Goal: Task Accomplishment & Management: Manage account settings

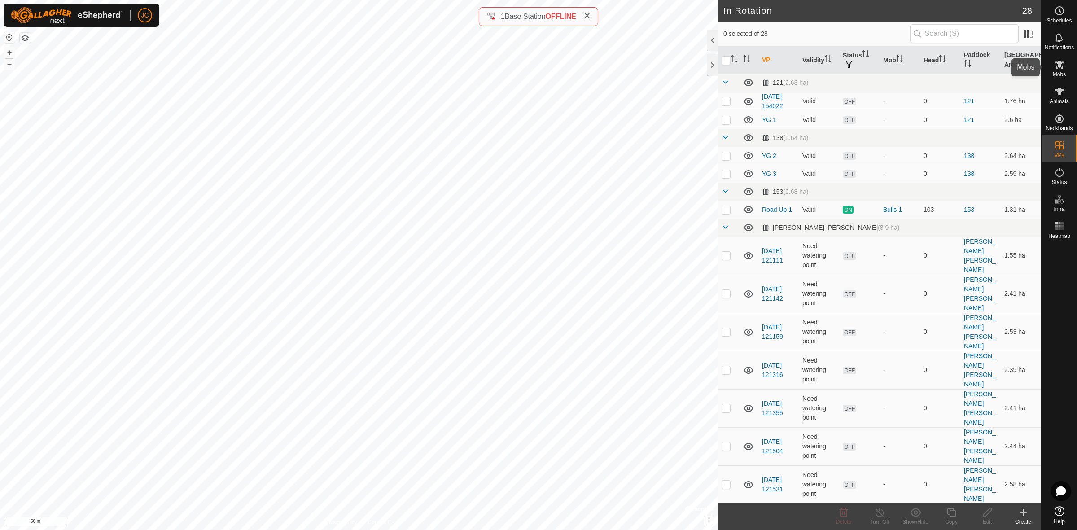
click at [1060, 70] on es-mob-svg-icon at bounding box center [1060, 64] width 16 height 14
click at [727, 121] on p-checkbox at bounding box center [726, 119] width 9 height 7
checkbox input "true"
click at [847, 520] on span "Delete" at bounding box center [844, 522] width 16 height 6
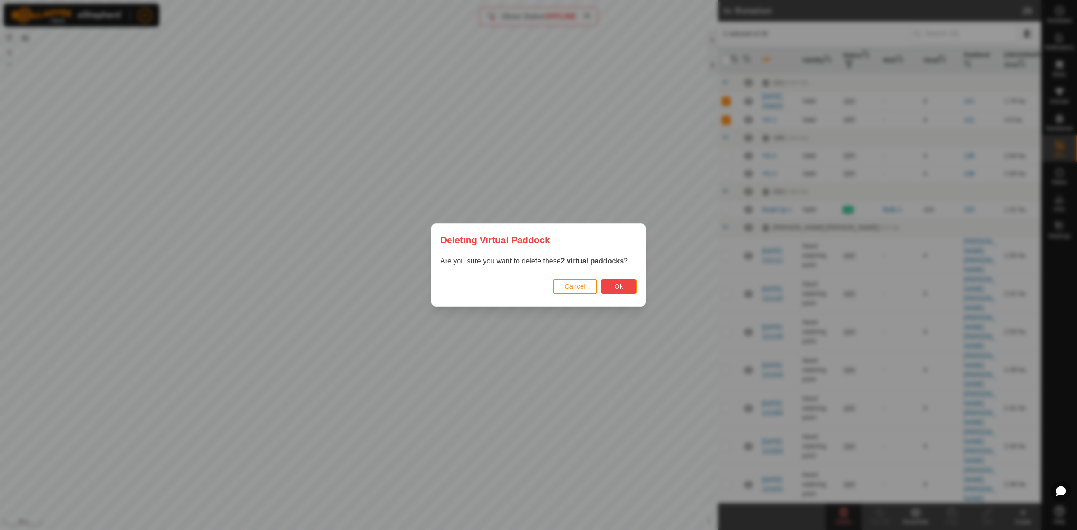
click at [622, 285] on span "Ok" at bounding box center [619, 286] width 9 height 7
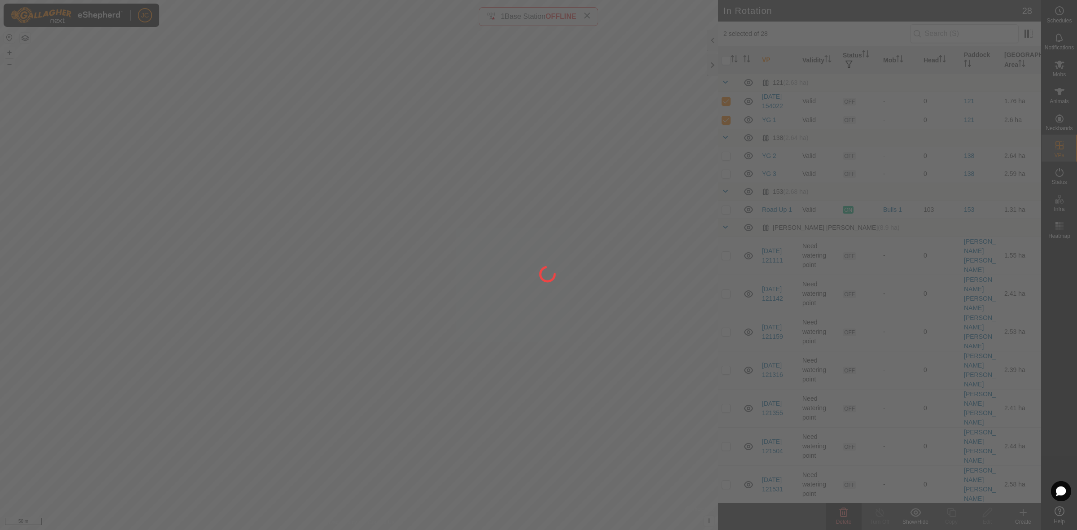
checkbox input "false"
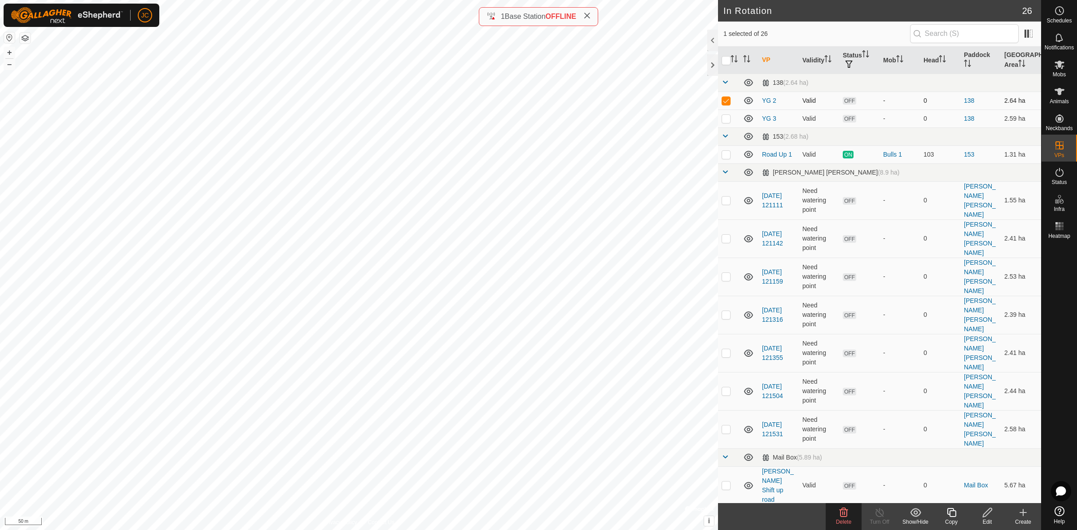
click at [724, 101] on p-checkbox at bounding box center [726, 100] width 9 height 7
checkbox input "false"
click at [725, 116] on p-checkbox at bounding box center [726, 118] width 9 height 7
click at [726, 115] on p-checkbox at bounding box center [726, 118] width 9 height 7
checkbox input "false"
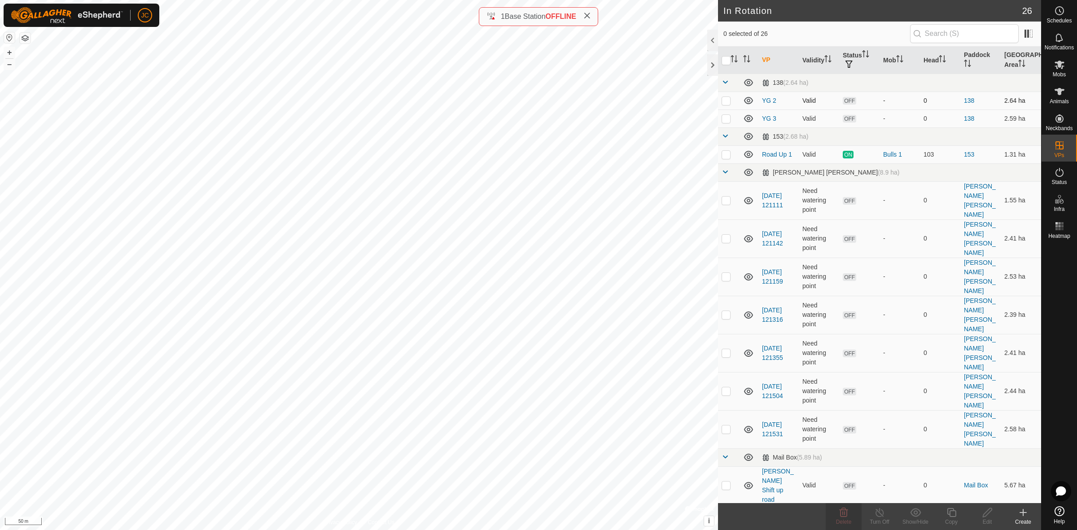
click at [726, 98] on p-checkbox at bounding box center [726, 100] width 9 height 7
checkbox input "true"
click at [1020, 517] on icon at bounding box center [1023, 512] width 11 height 11
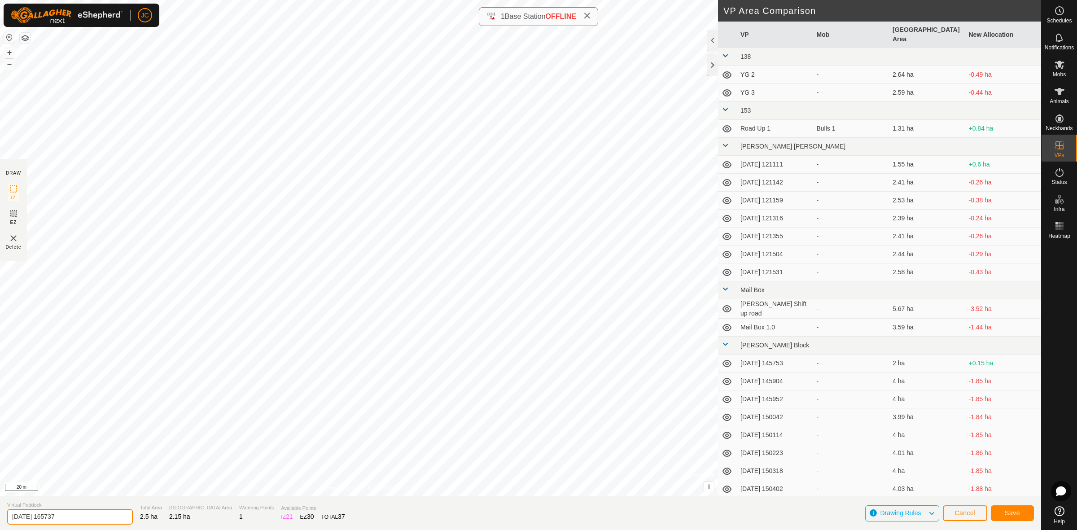
drag, startPoint x: 81, startPoint y: 515, endPoint x: -5, endPoint y: 515, distance: 86.6
click at [0, 515] on html "JC Schedules Notifications Mobs Animals Neckbands VPs Status Infra Heatmap Help…" at bounding box center [538, 265] width 1077 height 530
type input "Young grass 12"
click at [1006, 510] on span "Save" at bounding box center [1012, 512] width 15 height 7
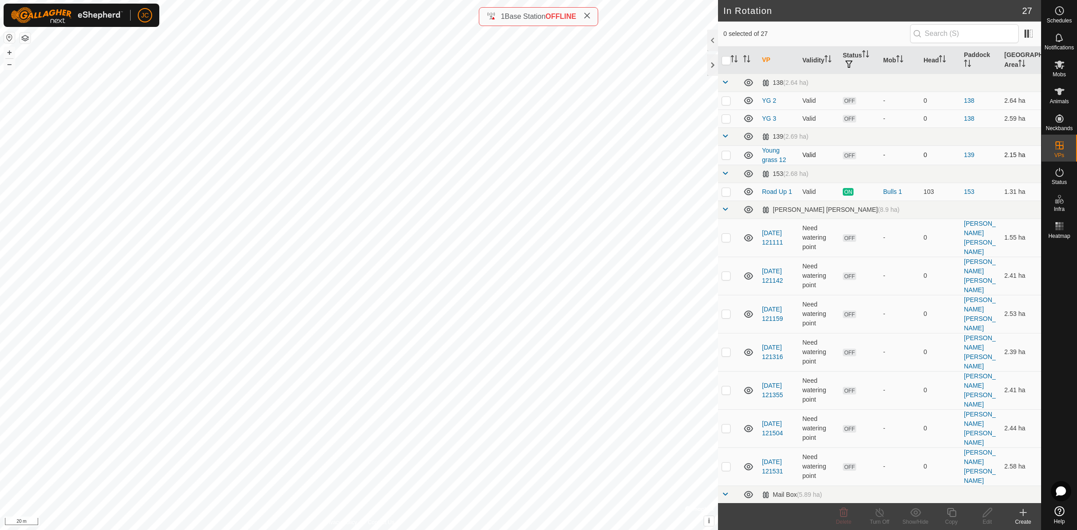
click at [750, 155] on icon at bounding box center [748, 155] width 9 height 7
click at [750, 155] on icon at bounding box center [748, 155] width 11 height 11
click at [750, 155] on icon at bounding box center [748, 155] width 9 height 7
click at [750, 155] on icon at bounding box center [748, 155] width 11 height 11
click at [773, 153] on link "Young grass 12" at bounding box center [774, 155] width 24 height 17
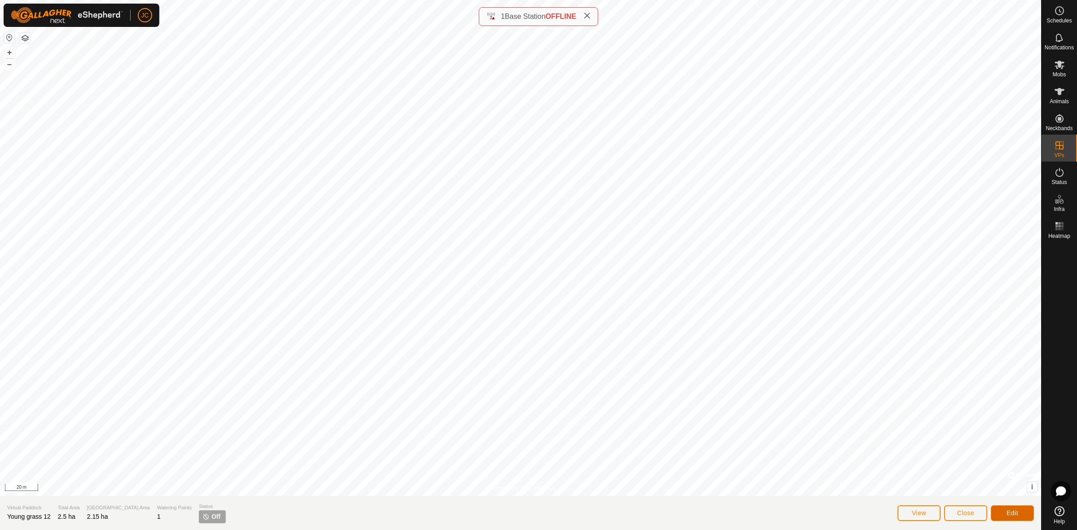
click at [1009, 509] on button "Edit" at bounding box center [1012, 513] width 43 height 16
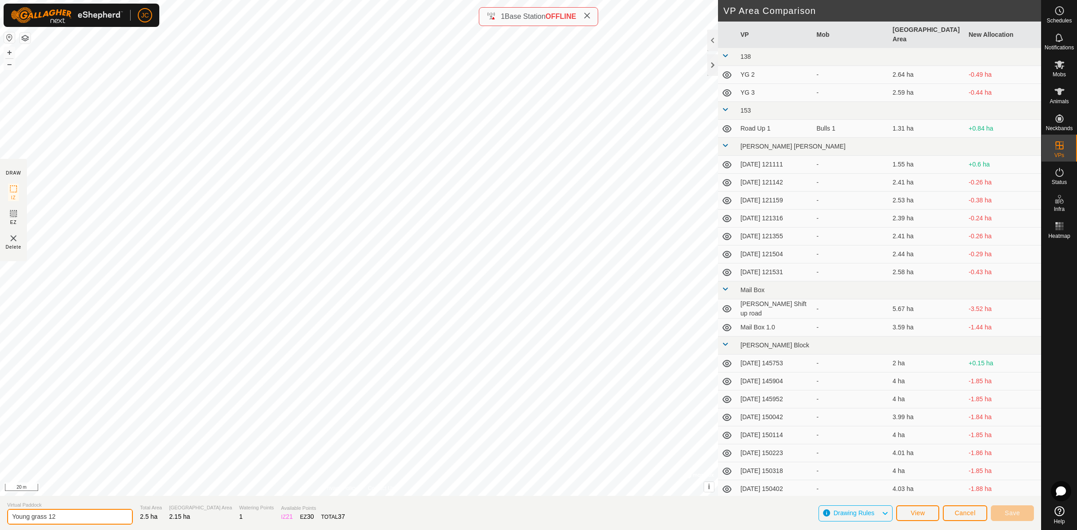
click at [96, 519] on input "Young grass 12" at bounding box center [70, 517] width 126 height 16
type input "Young grass 1"
click at [1005, 516] on span "Save" at bounding box center [1012, 512] width 15 height 7
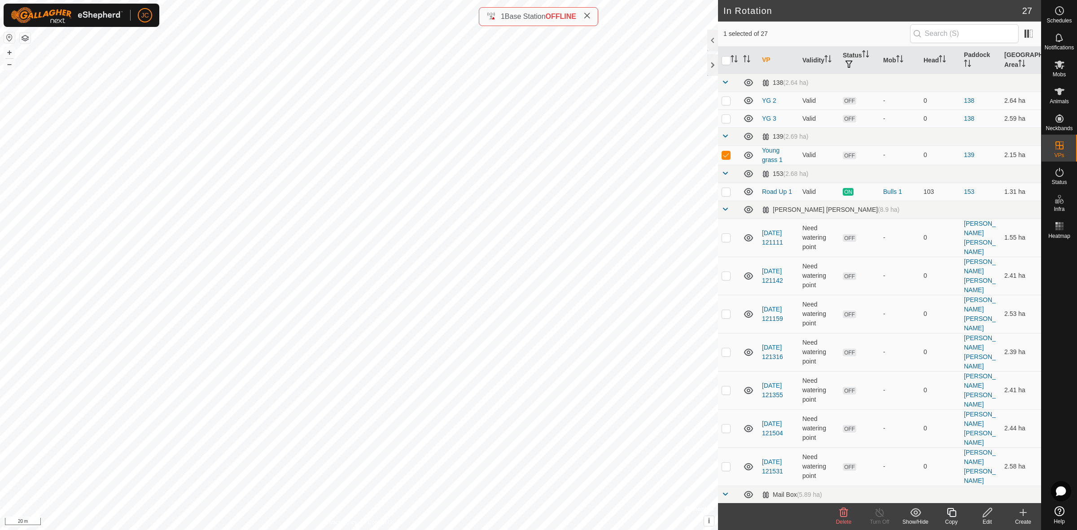
checkbox input "true"
click at [978, 515] on edit-svg-icon at bounding box center [987, 512] width 36 height 11
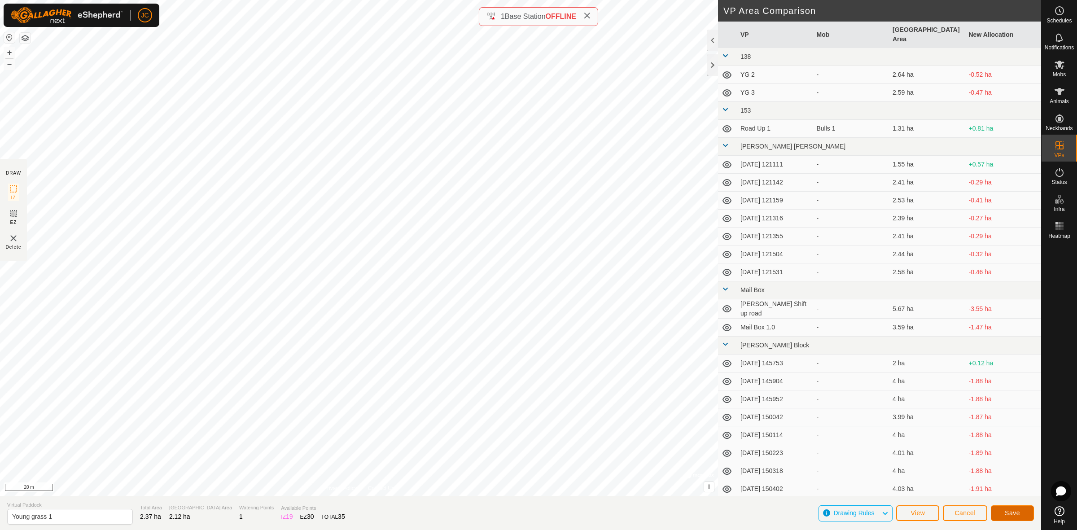
click at [1011, 513] on span "Save" at bounding box center [1012, 512] width 15 height 7
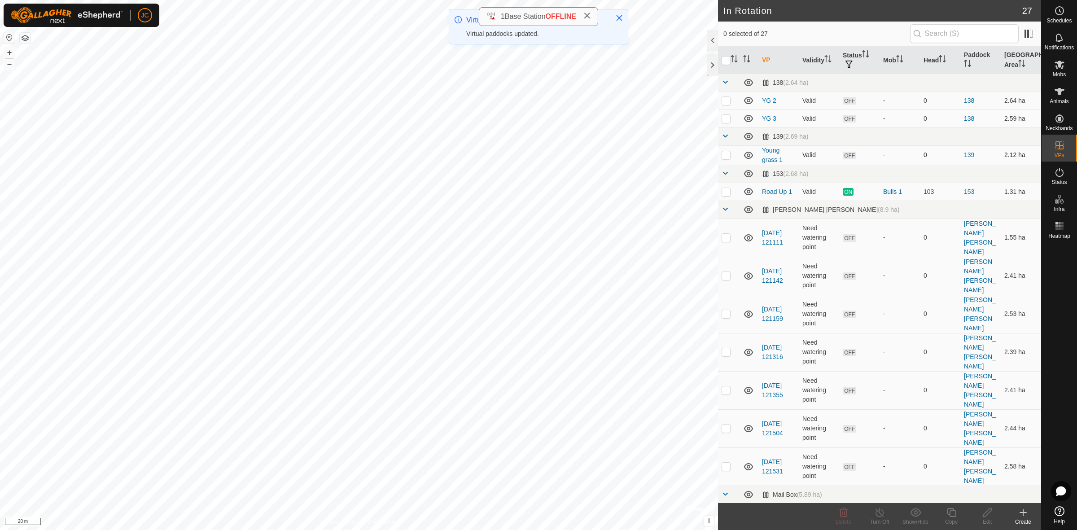
click at [729, 156] on p-checkbox at bounding box center [726, 154] width 9 height 7
click at [728, 156] on p-checkbox at bounding box center [726, 154] width 9 height 7
checkbox input "false"
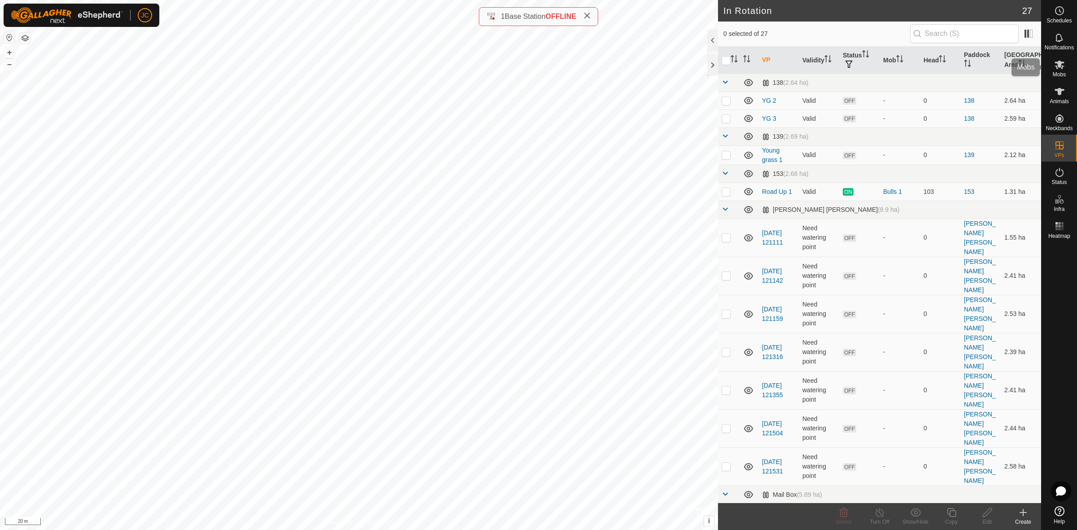
click at [1056, 74] on span "Mobs" at bounding box center [1059, 74] width 13 height 5
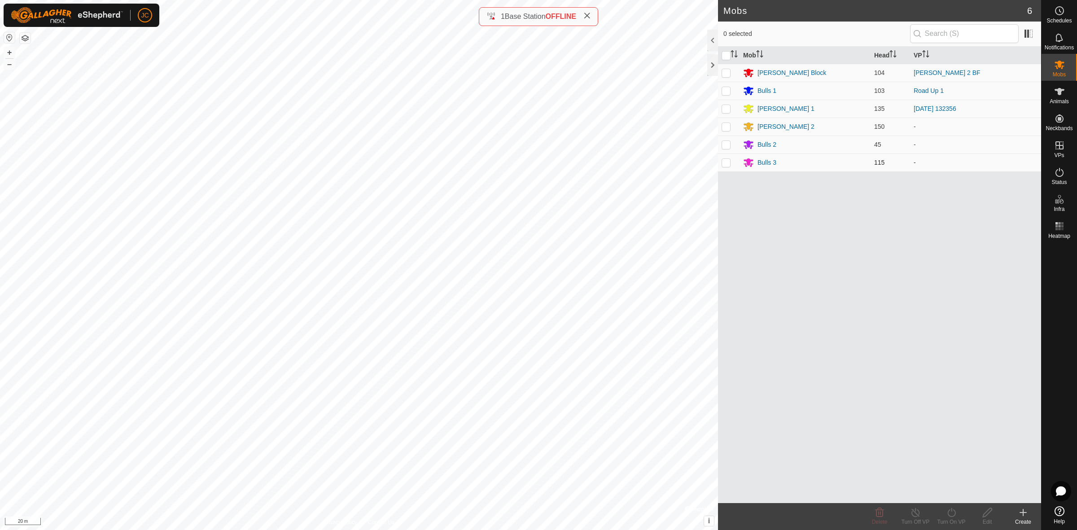
click at [728, 164] on p-checkbox at bounding box center [726, 162] width 9 height 7
checkbox input "true"
click at [953, 515] on icon at bounding box center [951, 512] width 11 height 11
click at [954, 490] on link "Now" at bounding box center [978, 493] width 89 height 18
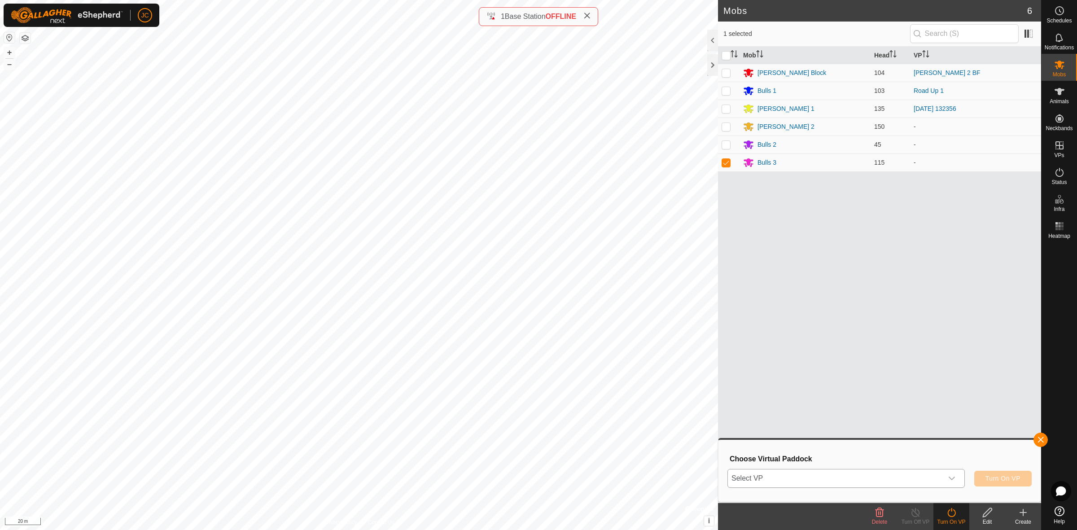
click at [908, 478] on span "Select VP" at bounding box center [835, 478] width 215 height 18
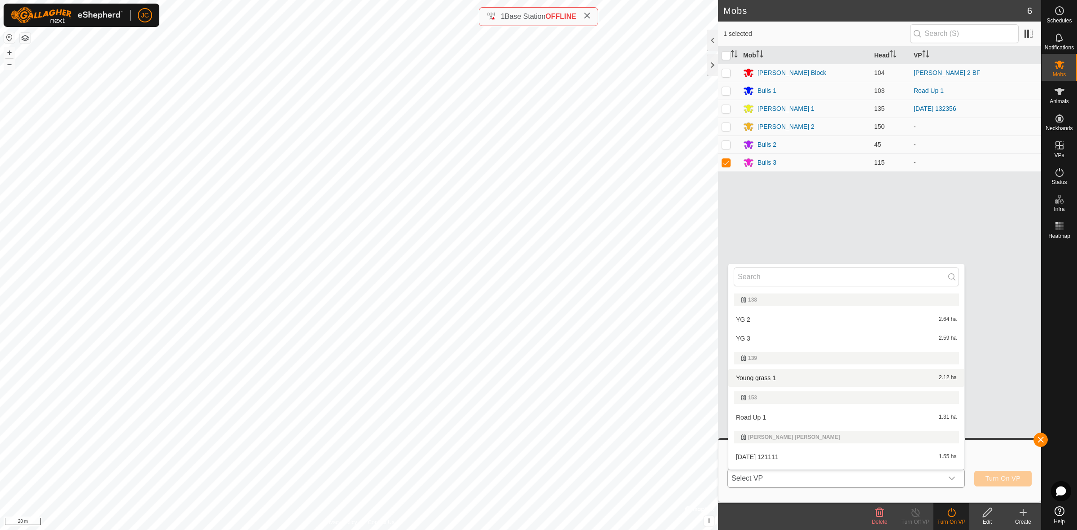
click at [860, 382] on li "Young grass 1 2.12 ha" at bounding box center [846, 378] width 236 height 18
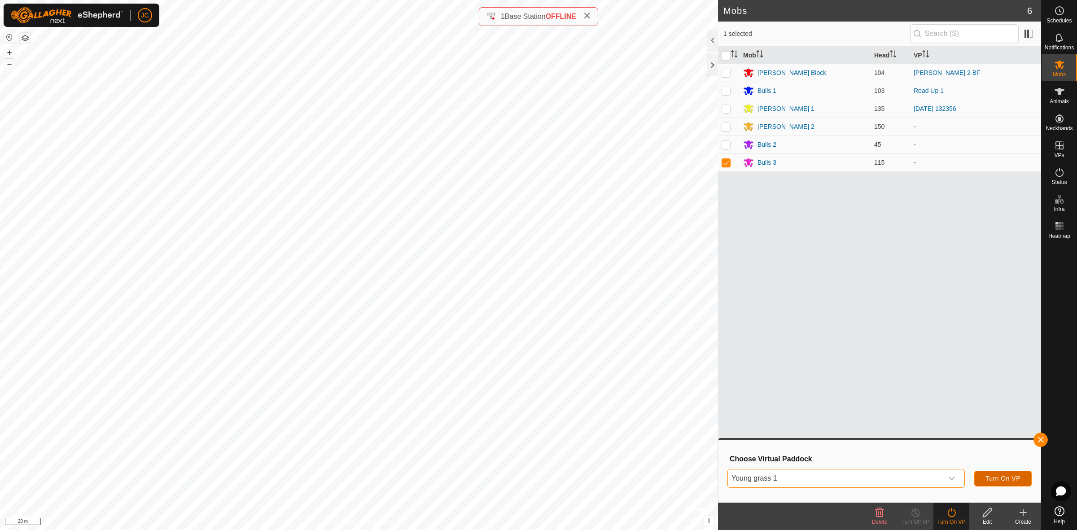
click at [998, 473] on button "Turn On VP" at bounding box center [1002, 479] width 57 height 16
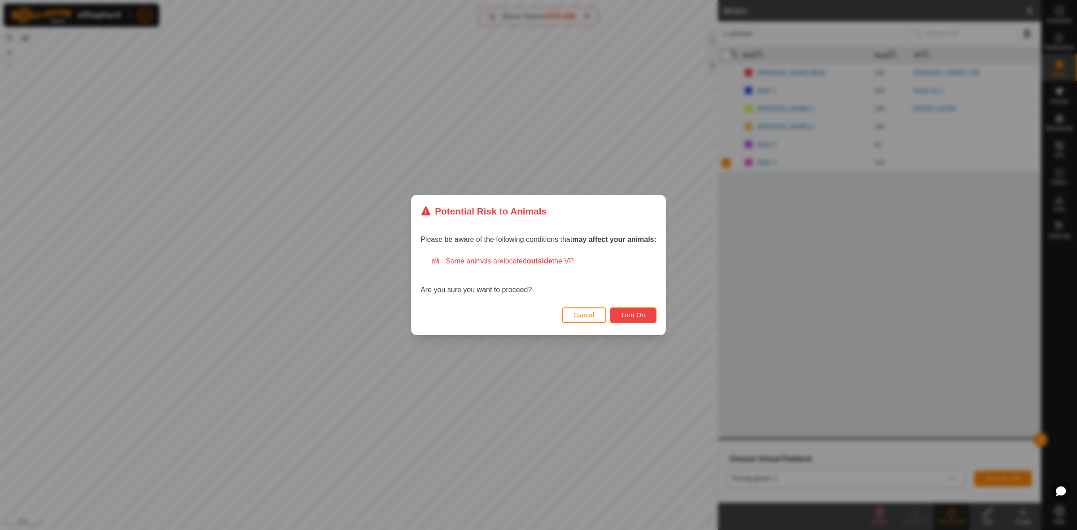
click at [630, 312] on span "Turn On" at bounding box center [633, 314] width 24 height 7
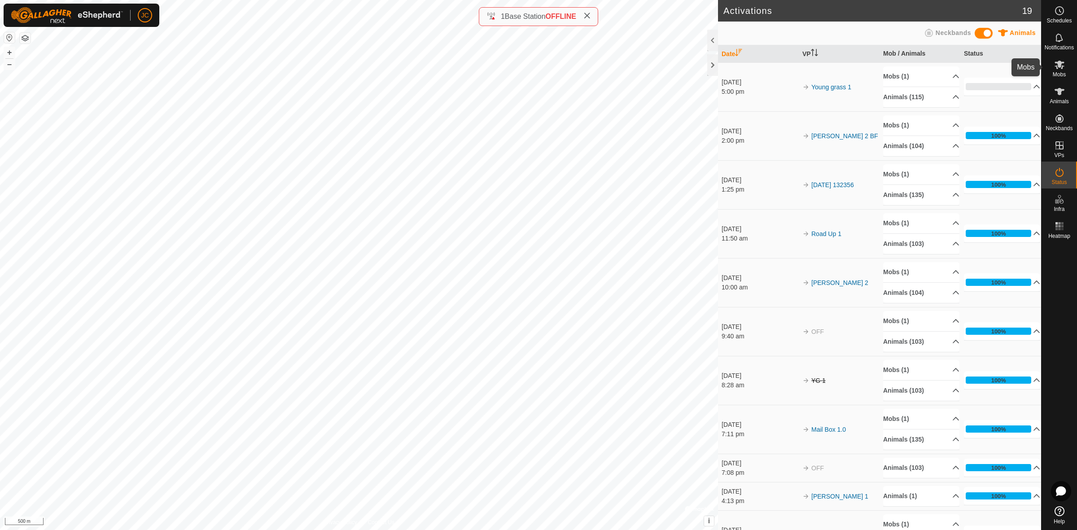
click at [1060, 69] on icon at bounding box center [1059, 64] width 11 height 11
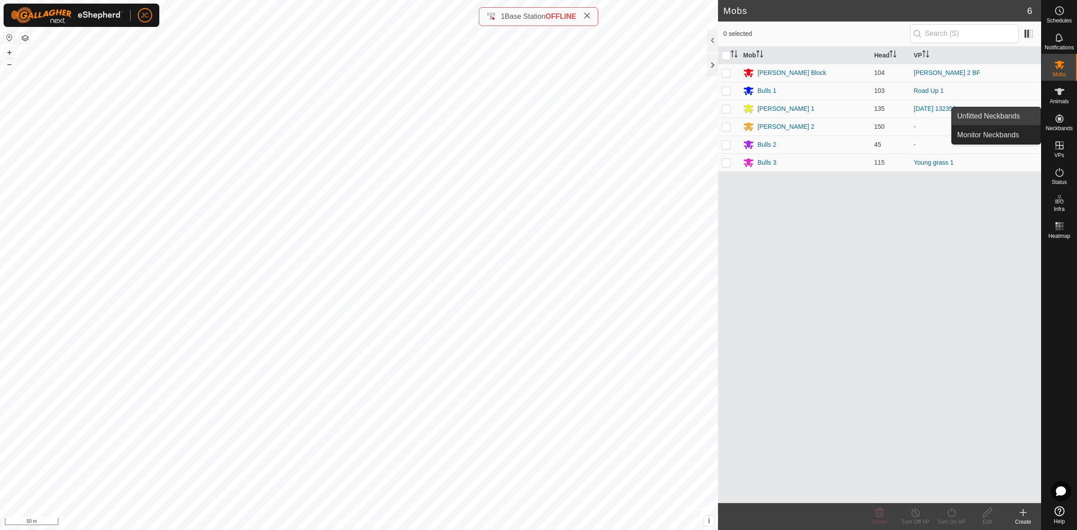
click at [1025, 116] on link "Unfitted Neckbands" at bounding box center [996, 116] width 89 height 18
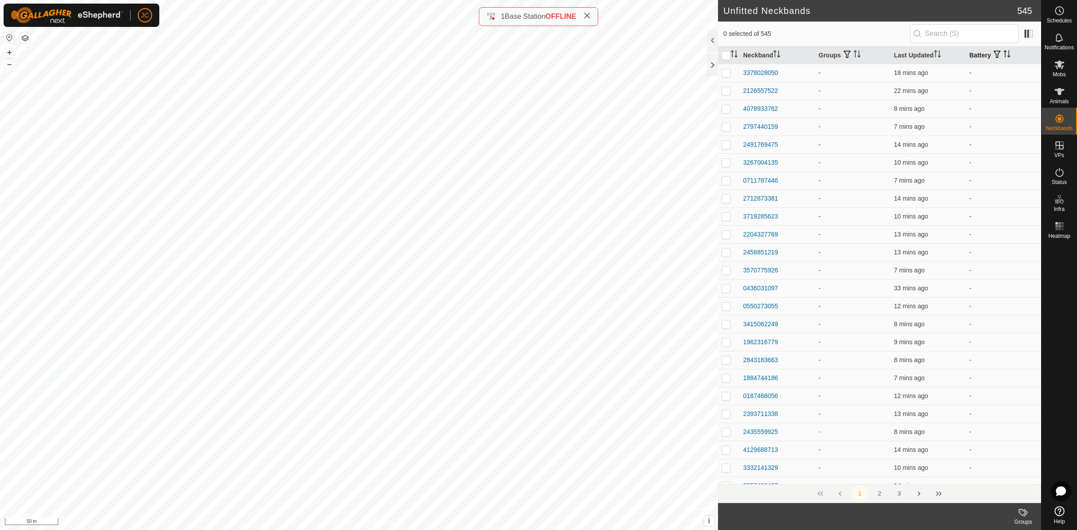
click at [971, 61] on th "Battery" at bounding box center [1003, 56] width 75 height 18
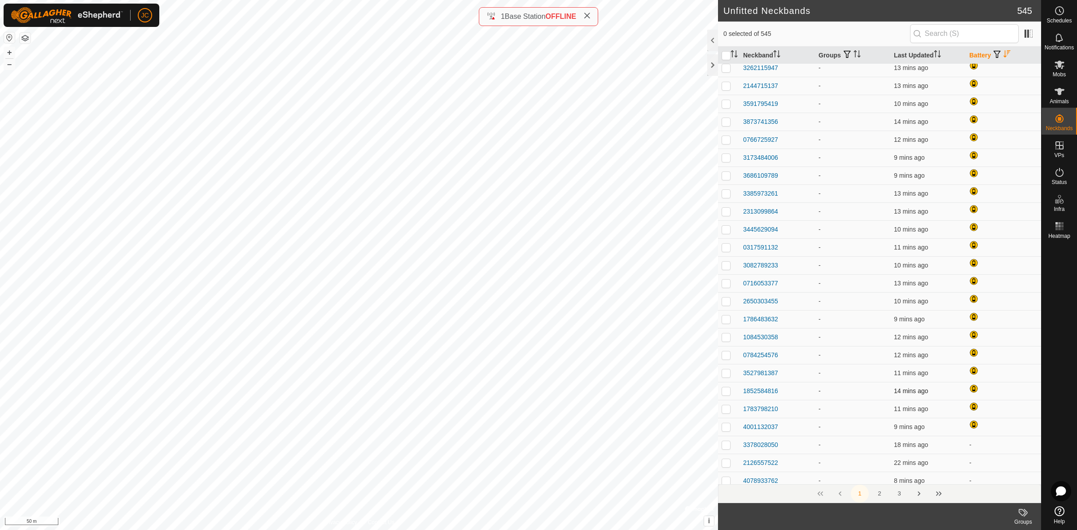
scroll to position [393, 0]
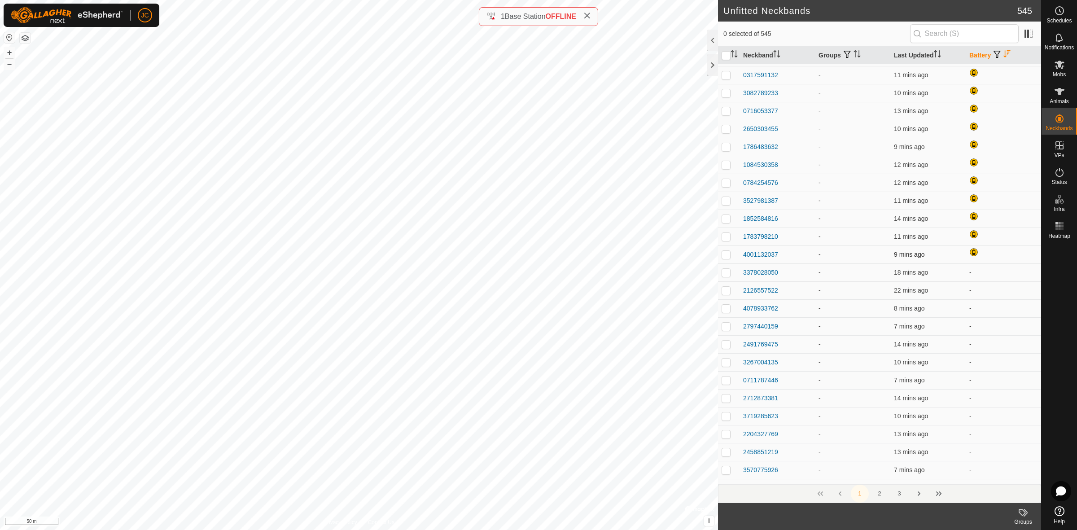
click at [728, 257] on p-checkbox at bounding box center [726, 254] width 9 height 7
checkbox input "true"
click at [724, 236] on p-checkbox at bounding box center [726, 236] width 9 height 7
checkbox input "true"
click at [724, 219] on p-checkbox at bounding box center [726, 218] width 9 height 7
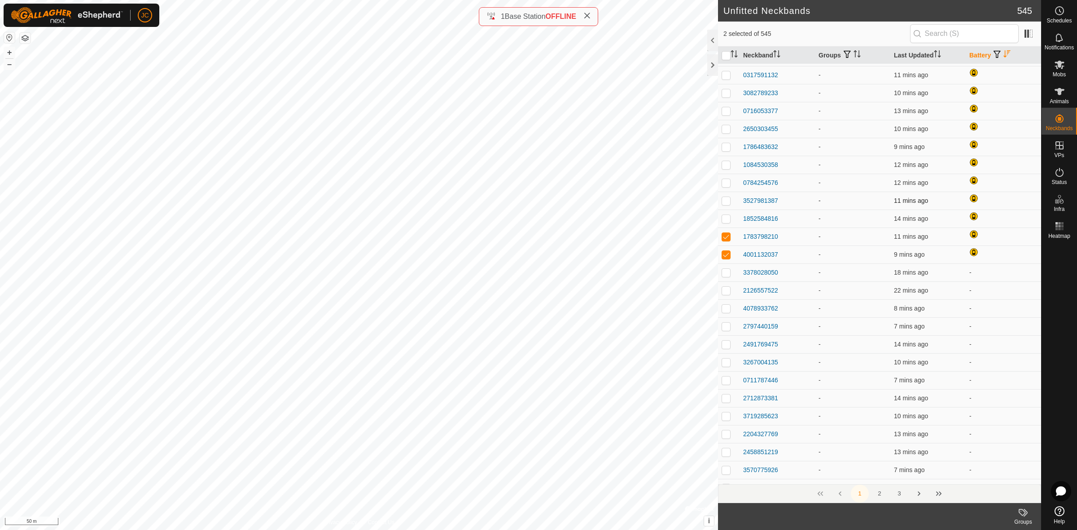
checkbox input "true"
click at [727, 201] on p-checkbox at bounding box center [726, 200] width 9 height 7
checkbox input "true"
click at [724, 183] on p-checkbox at bounding box center [726, 182] width 9 height 7
checkbox input "true"
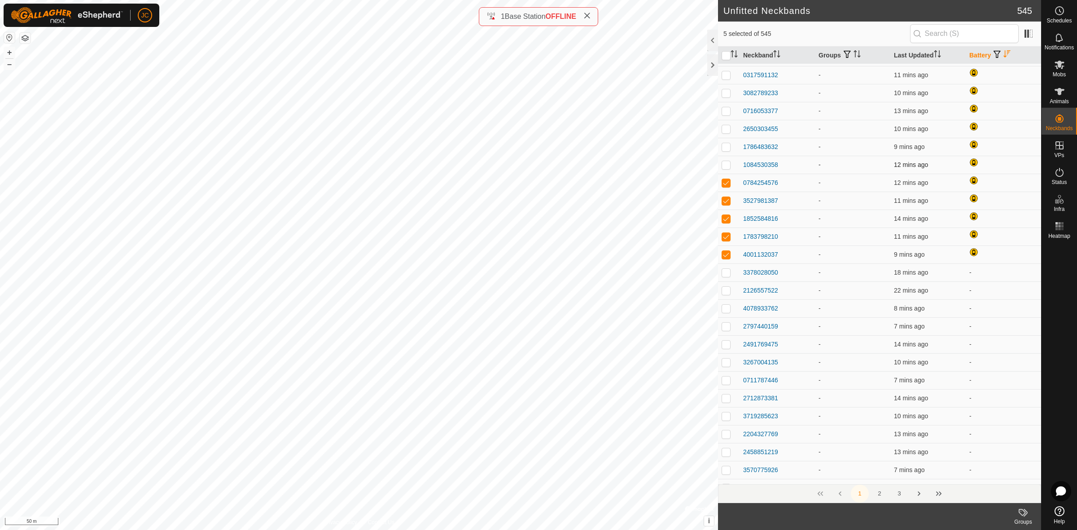
click at [725, 162] on p-checkbox at bounding box center [726, 164] width 9 height 7
checkbox input "true"
click at [725, 147] on p-checkbox at bounding box center [726, 146] width 9 height 7
checkbox input "true"
click at [728, 131] on p-checkbox at bounding box center [726, 128] width 9 height 7
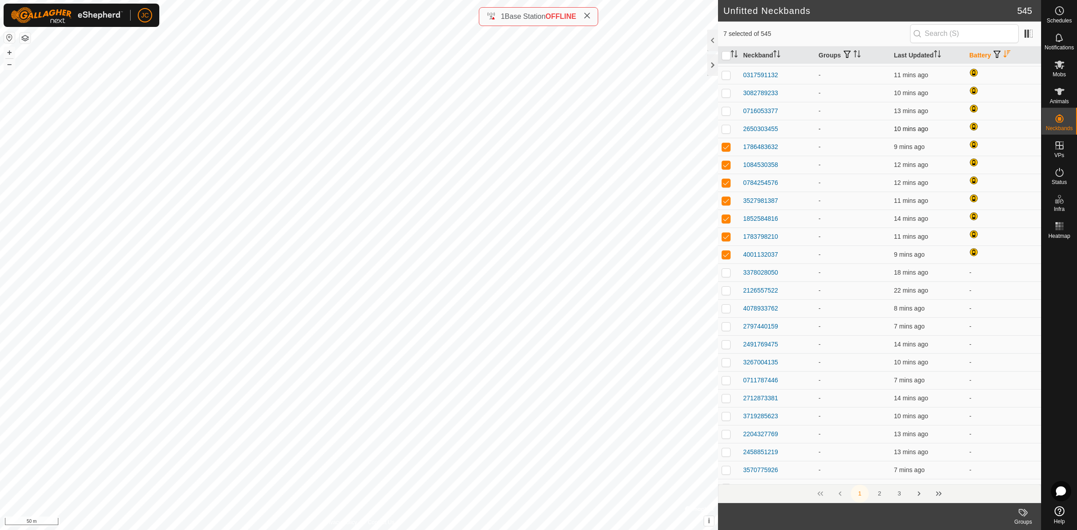
checkbox input "true"
click at [724, 109] on p-checkbox at bounding box center [726, 110] width 9 height 7
checkbox input "true"
click at [725, 96] on p-checkbox at bounding box center [726, 92] width 9 height 7
checkbox input "true"
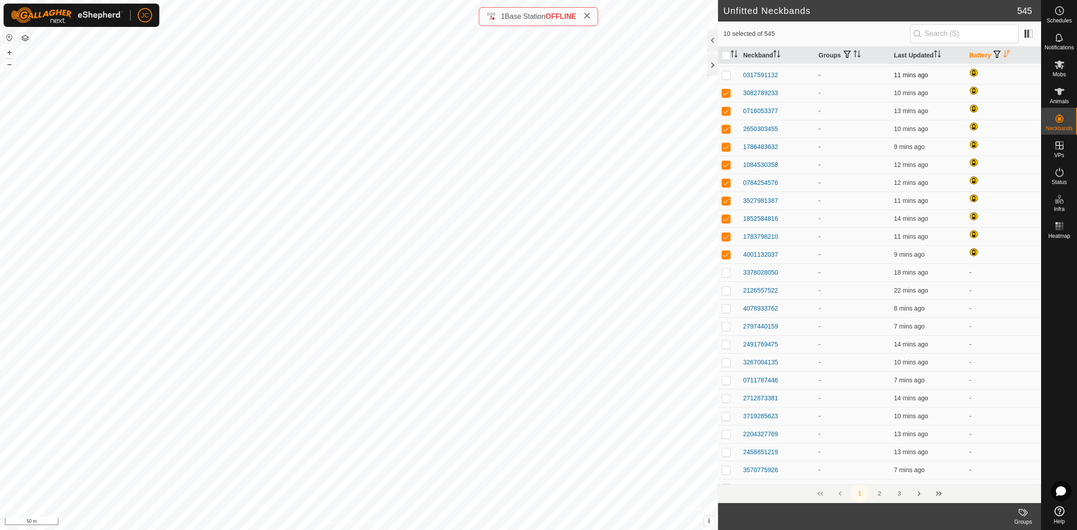
click at [726, 78] on p-tablecheckbox at bounding box center [726, 74] width 9 height 7
checkbox input "true"
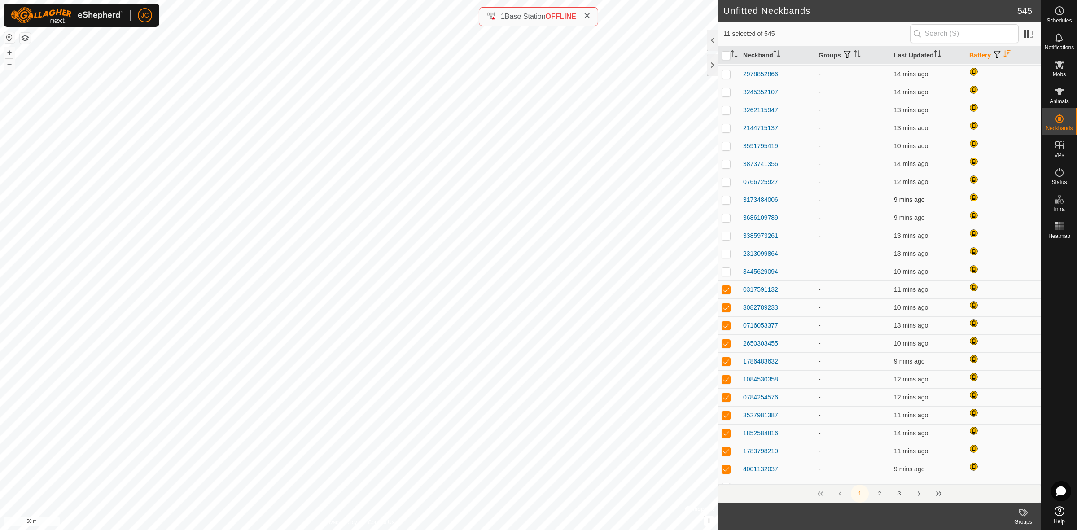
scroll to position [168, 0]
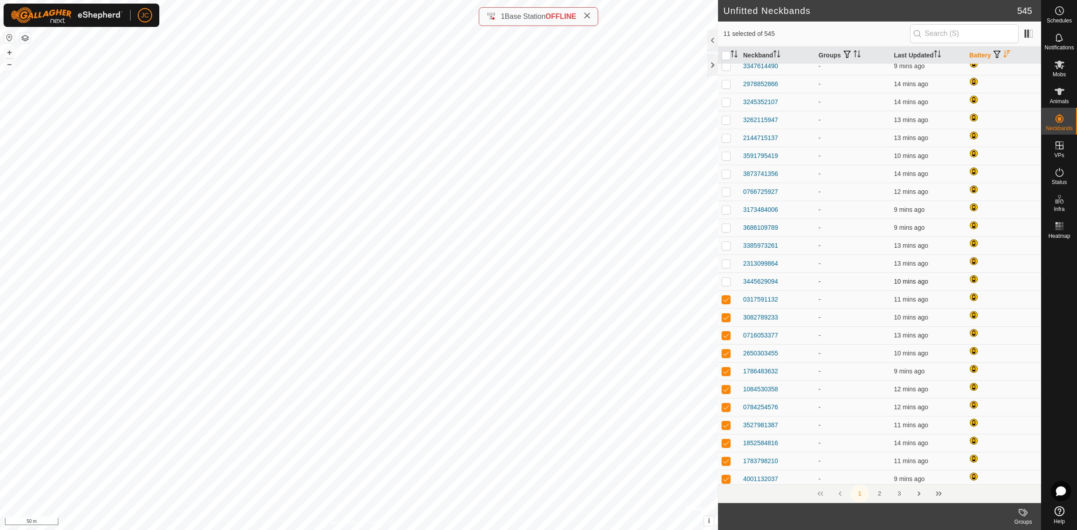
click at [730, 282] on p-tablecheckbox at bounding box center [726, 281] width 9 height 7
checkbox input "true"
click at [727, 263] on p-checkbox at bounding box center [726, 263] width 9 height 7
checkbox input "true"
click at [727, 247] on p-checkbox at bounding box center [726, 245] width 9 height 7
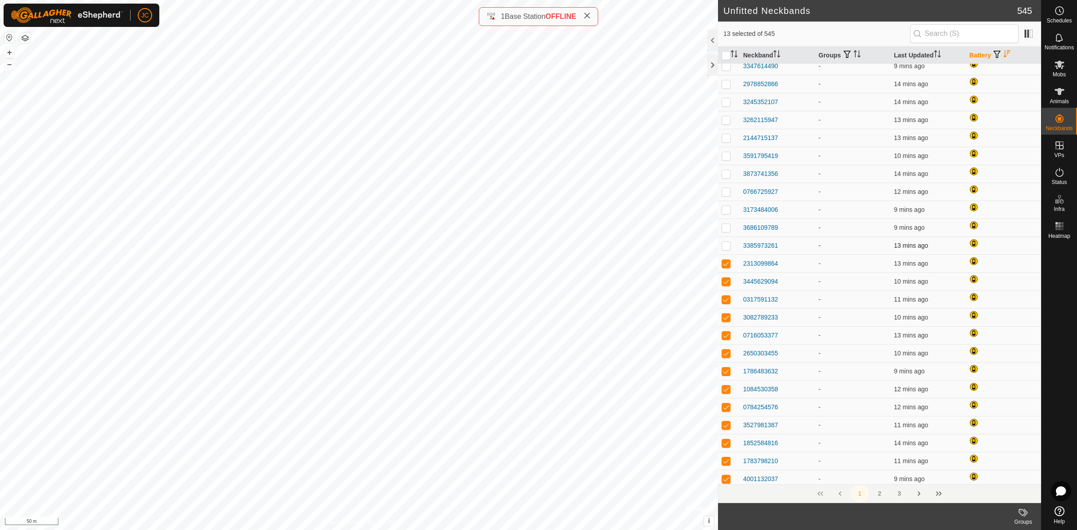
checkbox input "true"
click at [728, 228] on p-checkbox at bounding box center [726, 227] width 9 height 7
checkbox input "true"
click at [725, 211] on p-checkbox at bounding box center [726, 209] width 9 height 7
checkbox input "true"
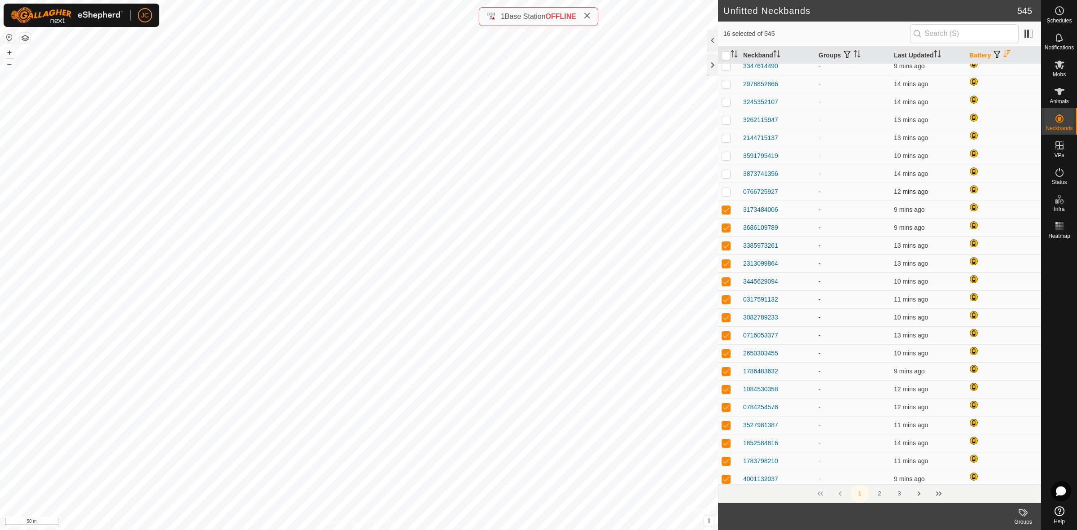
click at [728, 193] on p-checkbox at bounding box center [726, 191] width 9 height 7
checkbox input "true"
click at [726, 175] on p-checkbox at bounding box center [726, 173] width 9 height 7
checkbox input "true"
drag, startPoint x: 726, startPoint y: 158, endPoint x: 726, endPoint y: 152, distance: 6.3
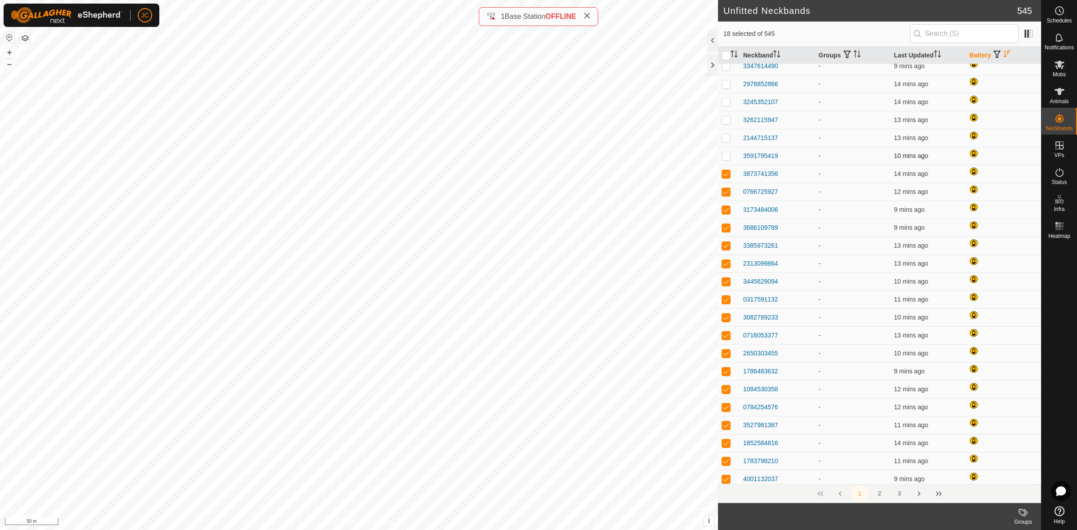
click at [726, 158] on p-checkbox at bounding box center [726, 155] width 9 height 7
checkbox input "true"
click at [729, 137] on p-checkbox at bounding box center [726, 137] width 9 height 7
checkbox input "true"
click at [727, 120] on p-checkbox at bounding box center [726, 119] width 9 height 7
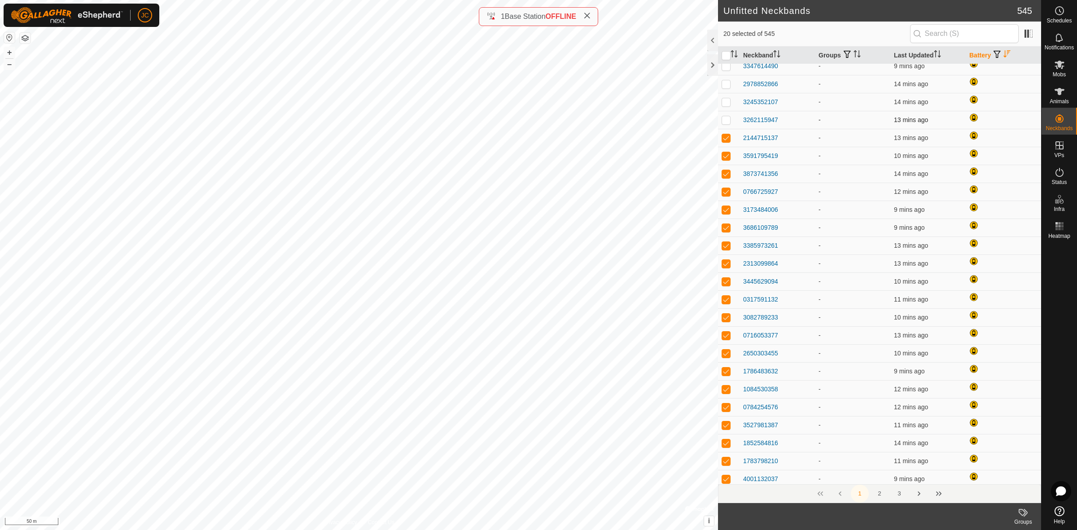
checkbox input "true"
drag, startPoint x: 727, startPoint y: 104, endPoint x: 727, endPoint y: 99, distance: 5.4
click at [727, 104] on p-checkbox at bounding box center [726, 101] width 9 height 7
checkbox input "true"
click at [728, 85] on p-checkbox at bounding box center [726, 83] width 9 height 7
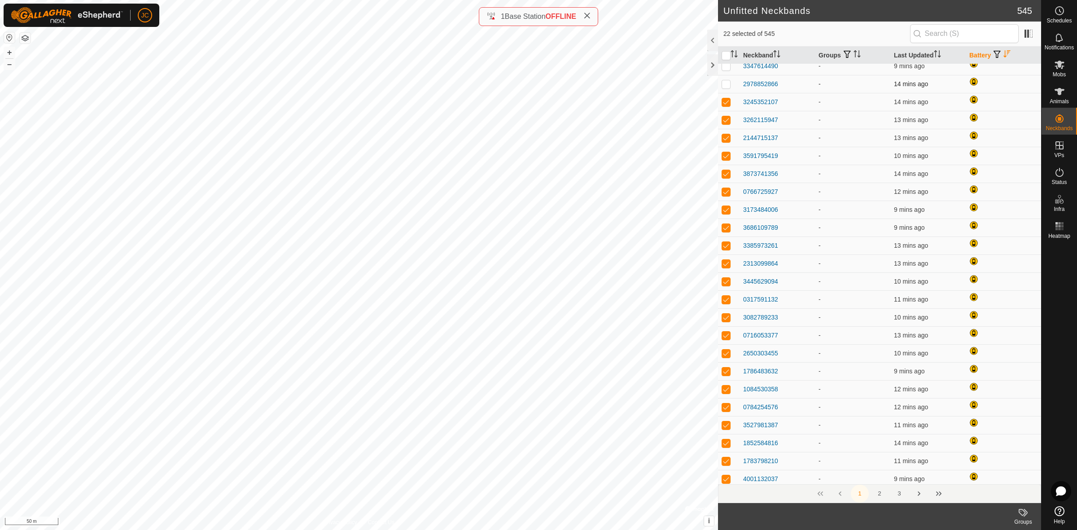
checkbox input "true"
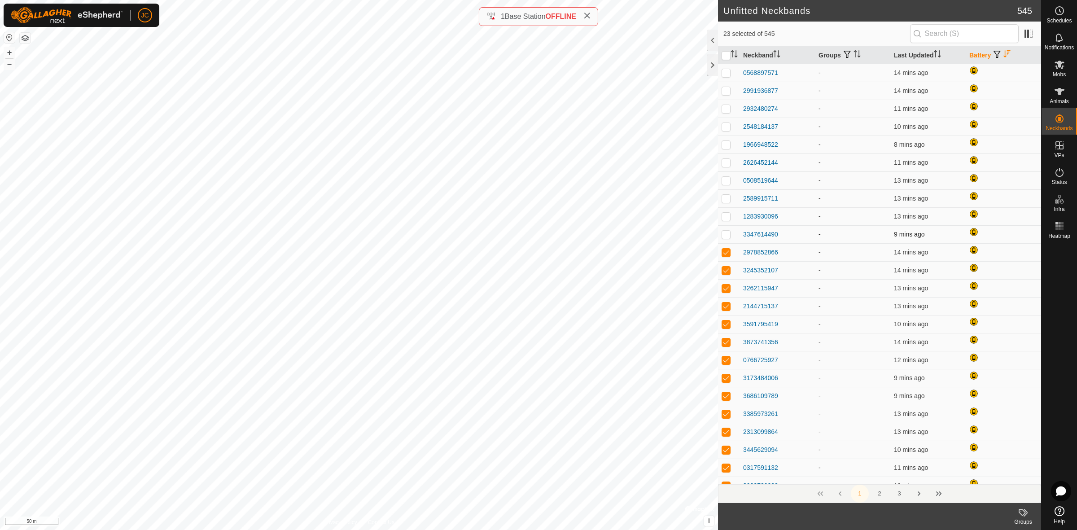
click at [724, 238] on td at bounding box center [729, 234] width 22 height 18
checkbox input "true"
click at [725, 215] on p-checkbox at bounding box center [726, 216] width 9 height 7
checkbox input "true"
click at [725, 198] on p-checkbox at bounding box center [726, 198] width 9 height 7
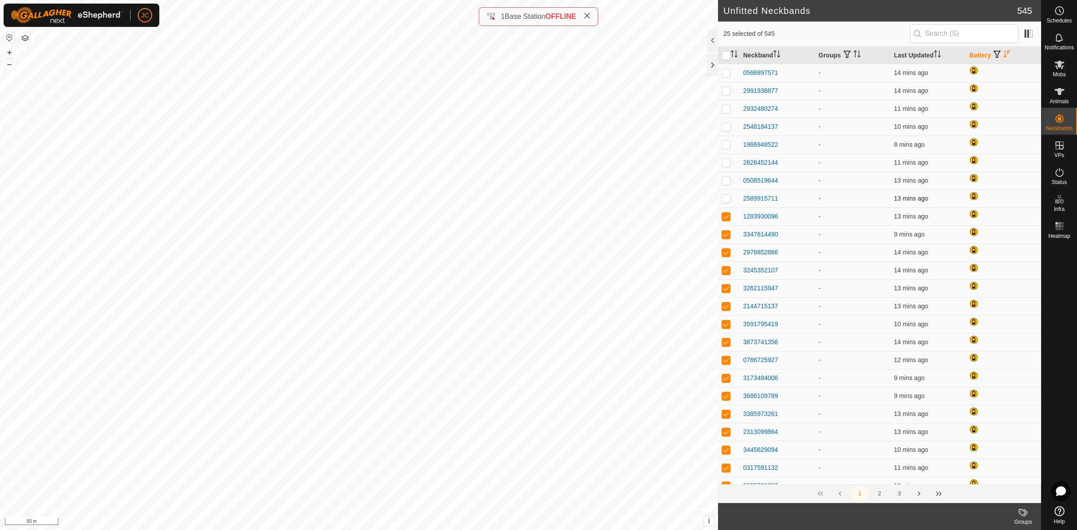
checkbox input "true"
click at [725, 182] on p-checkbox at bounding box center [726, 180] width 9 height 7
checkbox input "true"
drag, startPoint x: 723, startPoint y: 161, endPoint x: 723, endPoint y: 155, distance: 5.8
click at [723, 160] on p-checkbox at bounding box center [726, 162] width 9 height 7
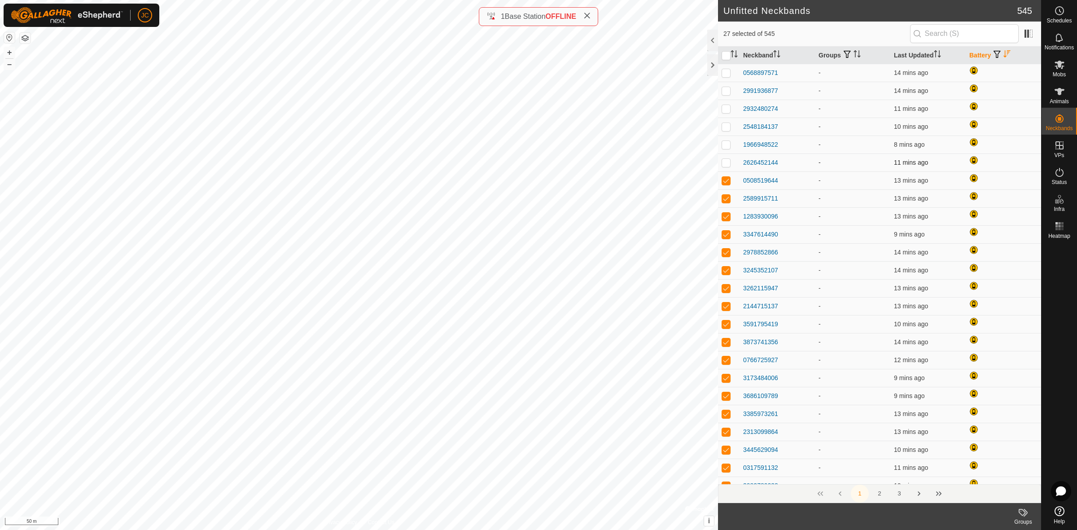
checkbox input "true"
click at [725, 142] on p-checkbox at bounding box center [726, 144] width 9 height 7
checkbox input "true"
click at [726, 131] on td at bounding box center [729, 127] width 22 height 18
checkbox input "true"
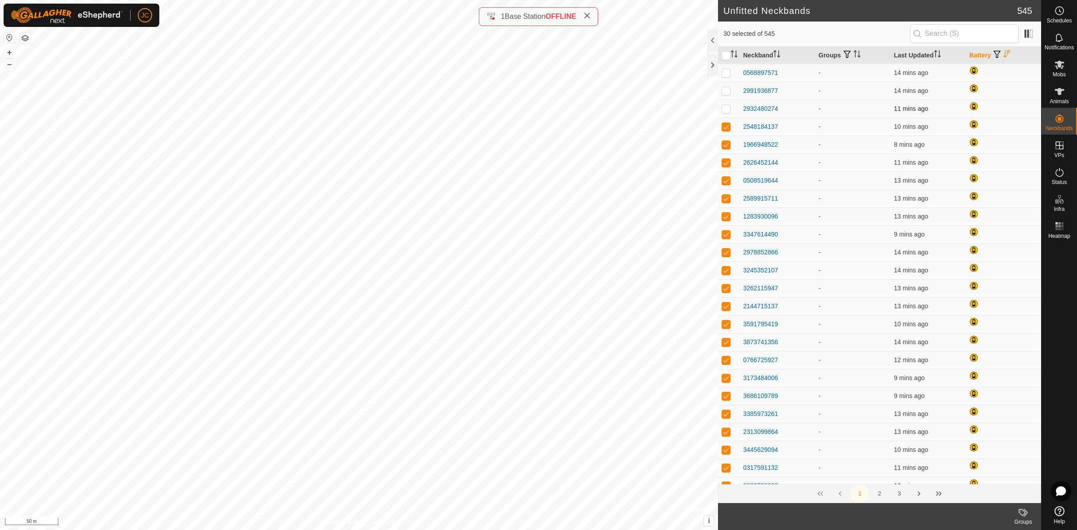
click at [727, 111] on p-checkbox at bounding box center [726, 108] width 9 height 7
checkbox input "true"
click at [726, 91] on p-checkbox at bounding box center [726, 90] width 9 height 7
checkbox input "true"
click at [723, 72] on p-checkbox at bounding box center [726, 72] width 9 height 7
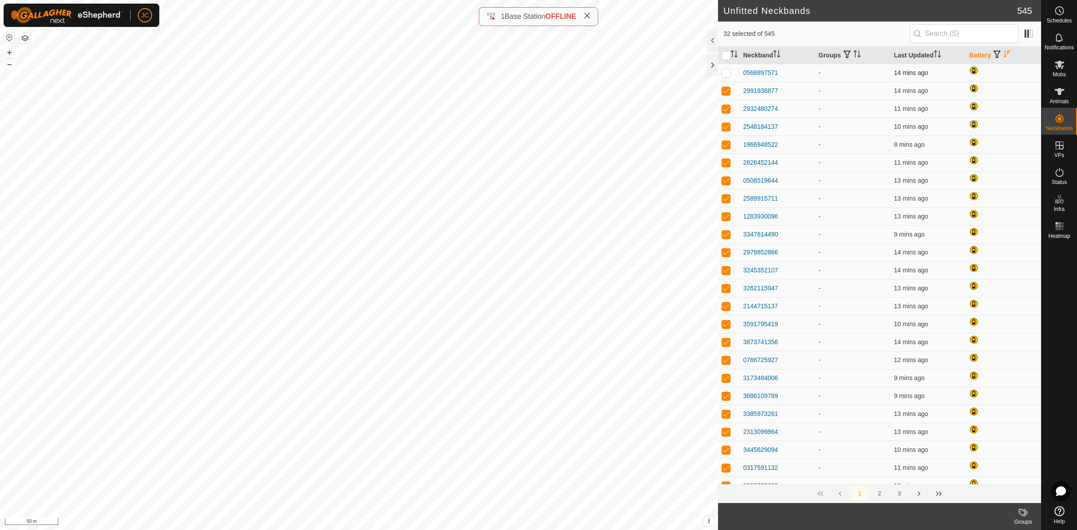
checkbox input "true"
click at [1064, 70] on icon at bounding box center [1059, 64] width 11 height 11
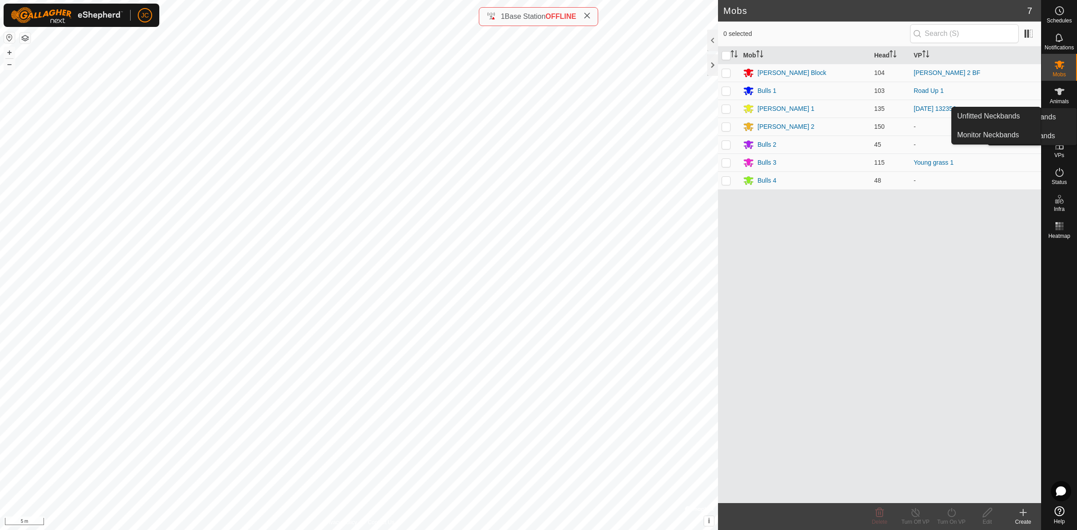
click at [1069, 118] on div "Neckbands" at bounding box center [1059, 121] width 35 height 27
click at [1024, 114] on link "Unfitted Neckbands" at bounding box center [996, 116] width 89 height 18
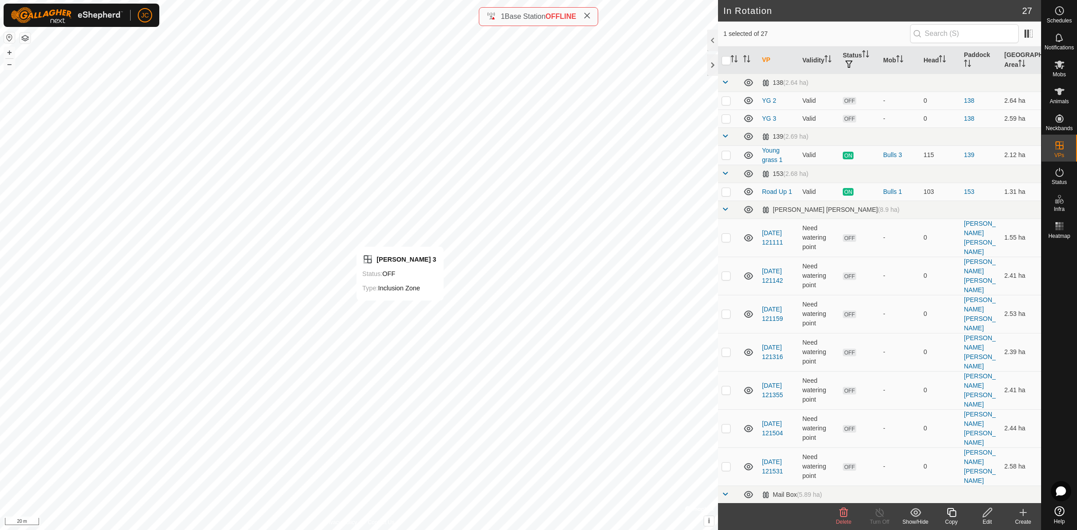
checkbox input "false"
click at [1066, 18] on span "Schedules" at bounding box center [1059, 20] width 25 height 5
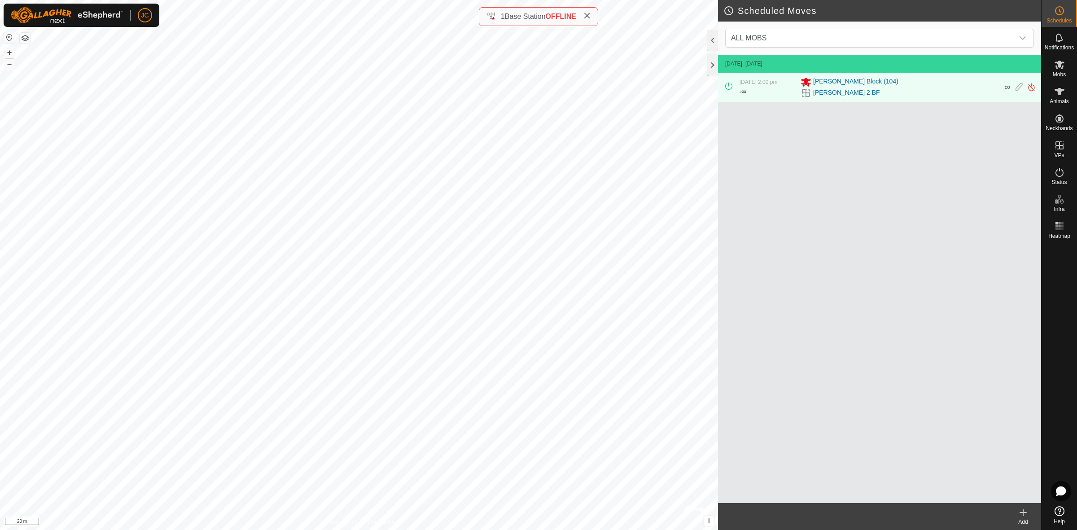
click at [1024, 513] on icon at bounding box center [1023, 513] width 6 height 0
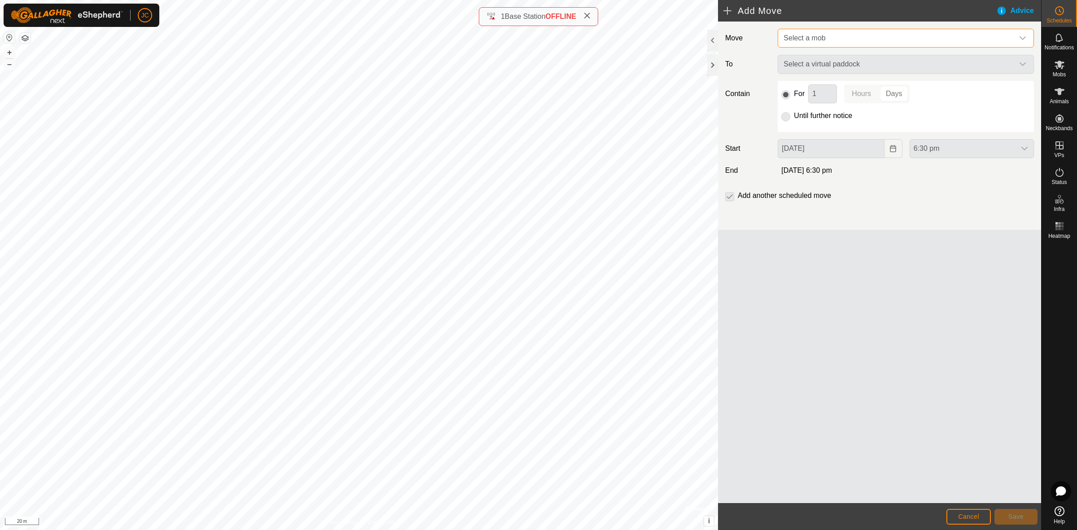
click at [895, 37] on span "Select a mob" at bounding box center [897, 38] width 234 height 18
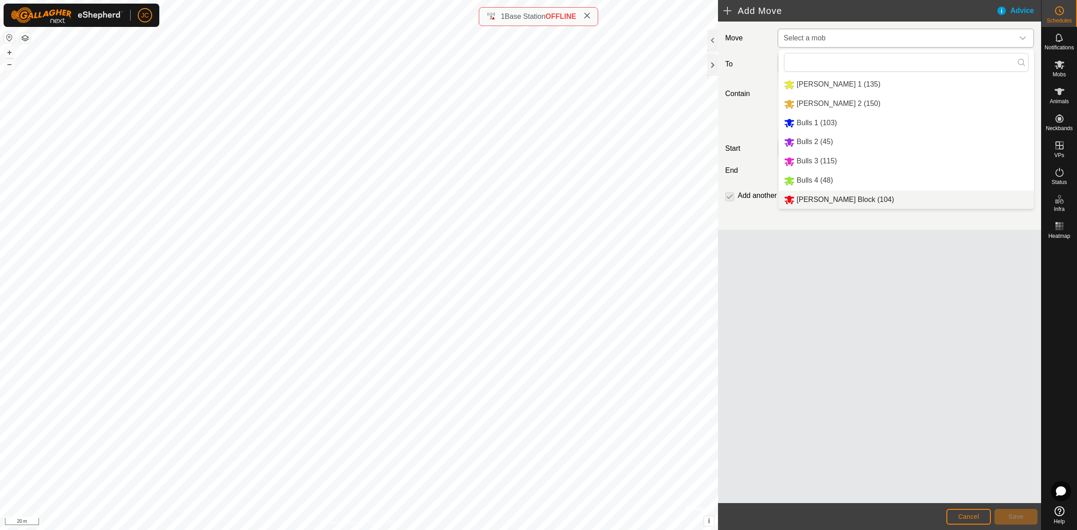
click at [845, 202] on li "Moores Block (104)" at bounding box center [906, 200] width 255 height 18
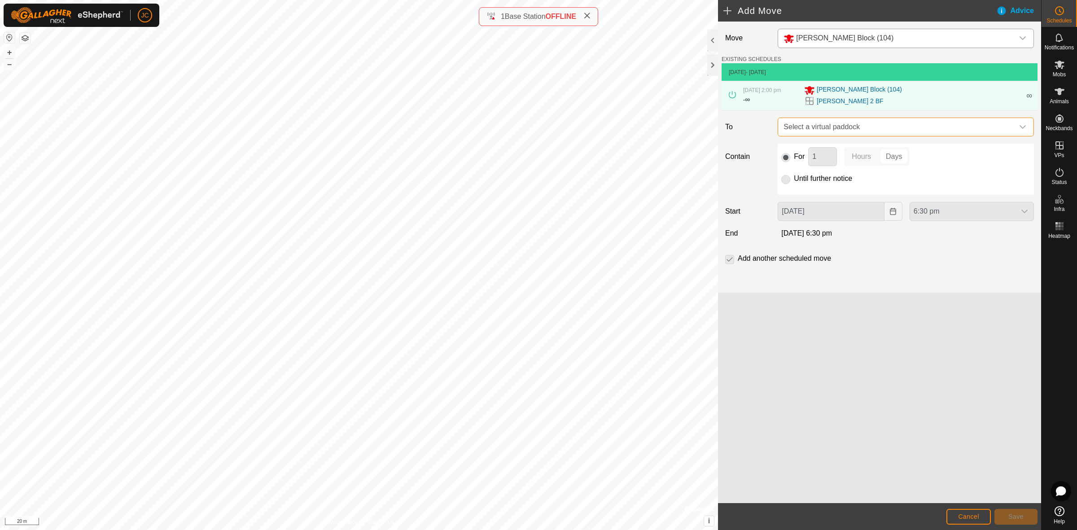
click at [863, 119] on span "Select a virtual paddock" at bounding box center [897, 127] width 234 height 18
click at [830, 127] on span "Select a virtual paddock" at bounding box center [897, 127] width 234 height 18
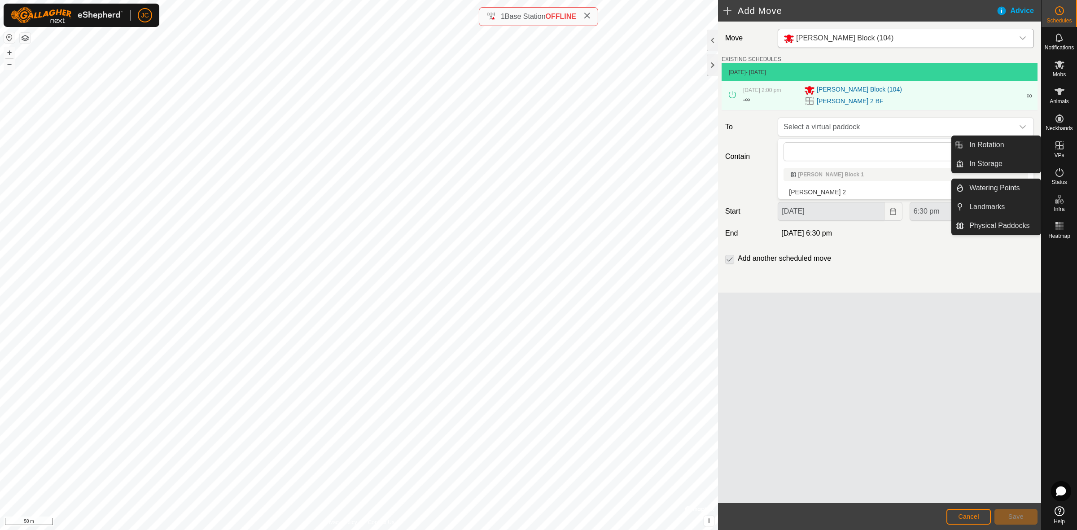
click at [1061, 145] on icon at bounding box center [1059, 145] width 11 height 11
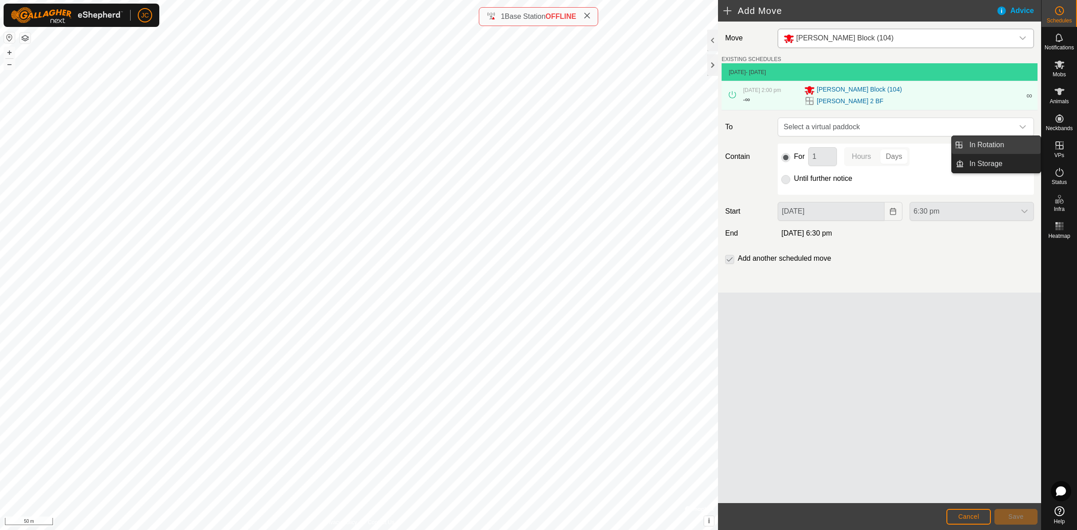
click at [988, 144] on link "In Rotation" at bounding box center [1002, 145] width 77 height 18
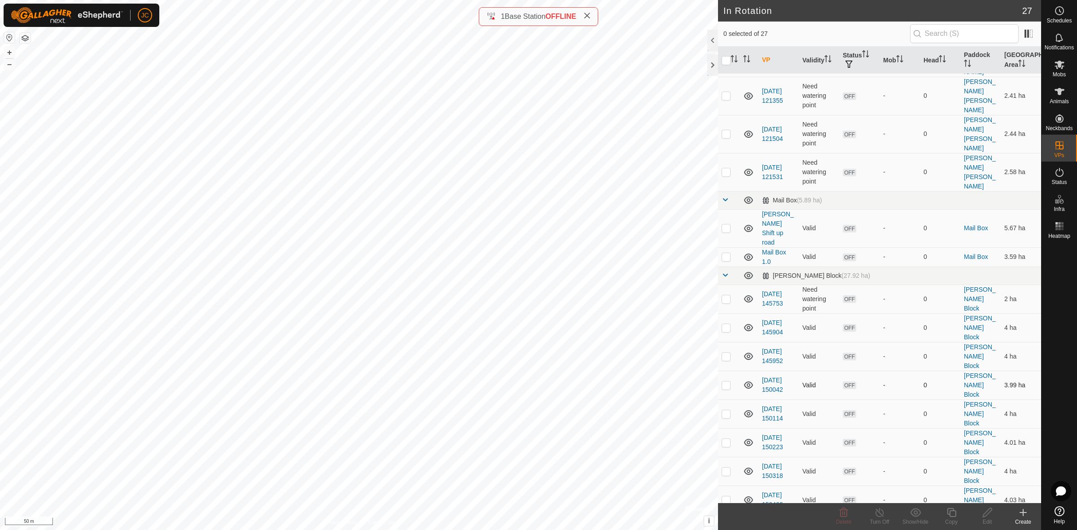
scroll to position [328, 0]
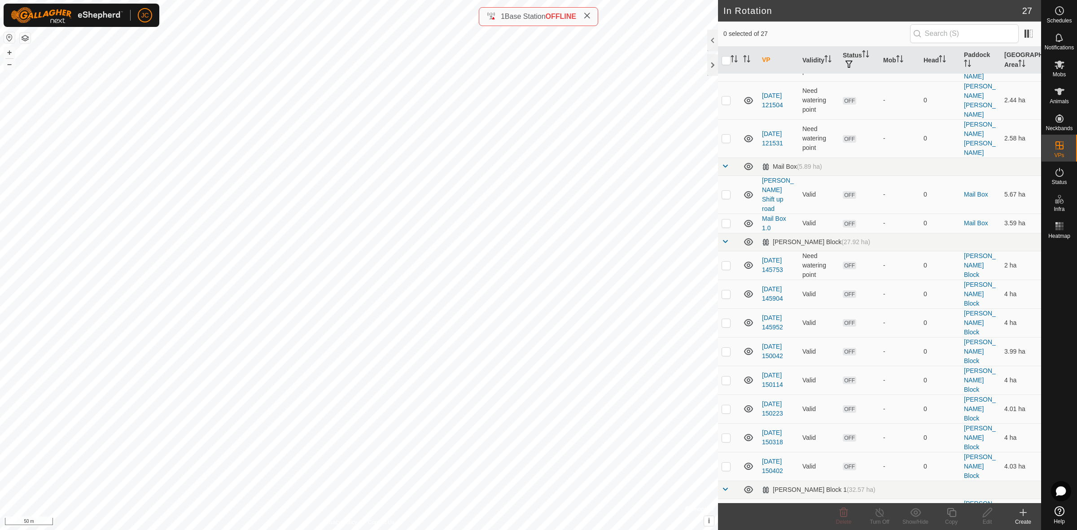
checkbox input "false"
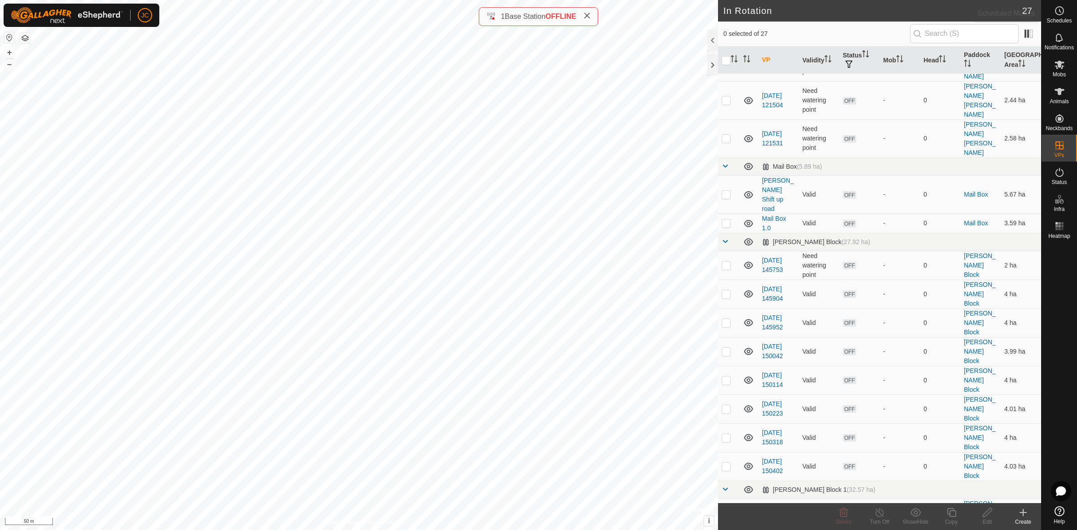
drag, startPoint x: 1065, startPoint y: 23, endPoint x: 1065, endPoint y: 17, distance: 6.3
click at [1065, 23] on div "Schedules" at bounding box center [1059, 13] width 35 height 27
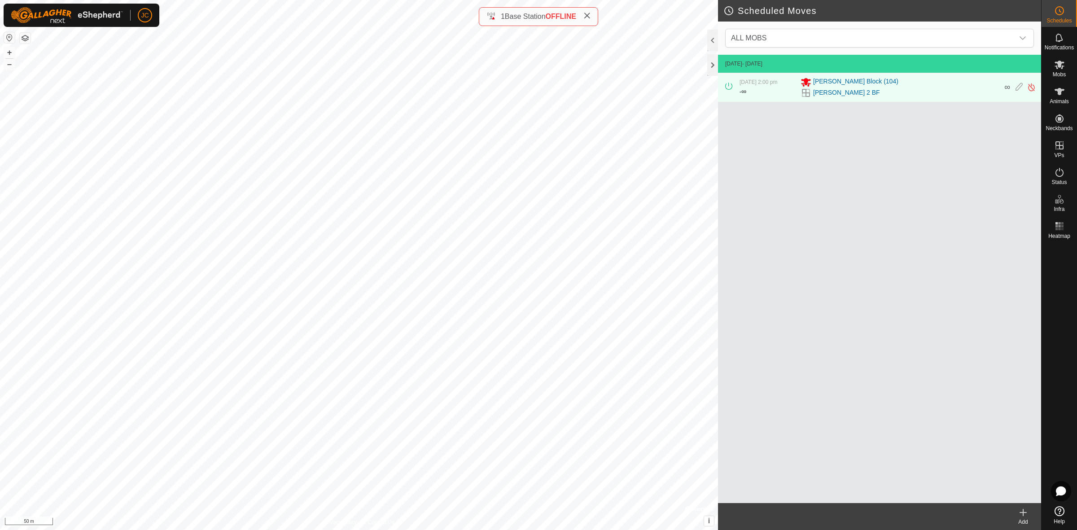
click at [1065, 18] on span "Schedules" at bounding box center [1059, 20] width 25 height 5
click at [1018, 87] on icon at bounding box center [1019, 87] width 7 height 9
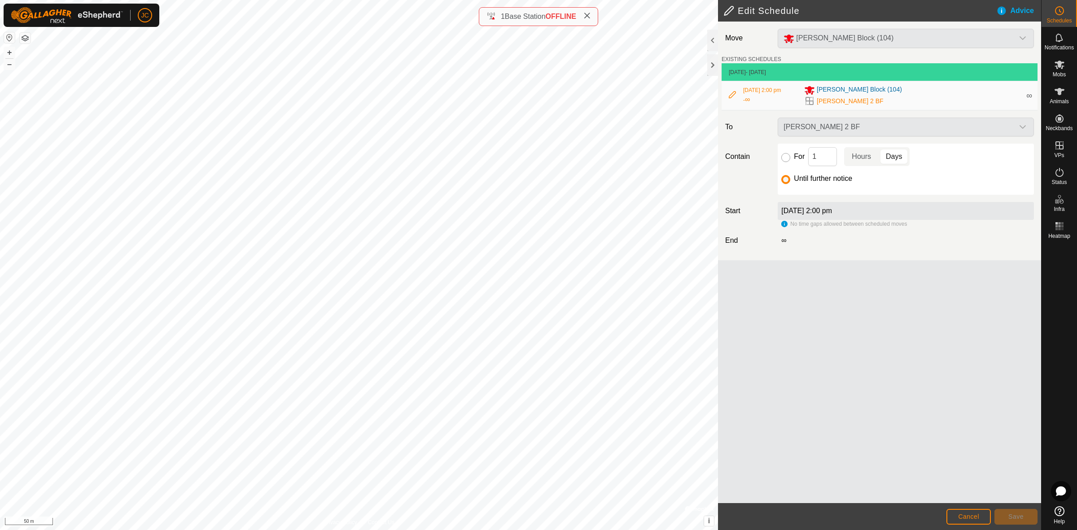
click at [788, 158] on input "For" at bounding box center [785, 157] width 9 height 9
radio input "true"
click at [786, 157] on input "For" at bounding box center [785, 157] width 9 height 9
click at [865, 158] on p-togglebutton "Hours" at bounding box center [861, 156] width 35 height 19
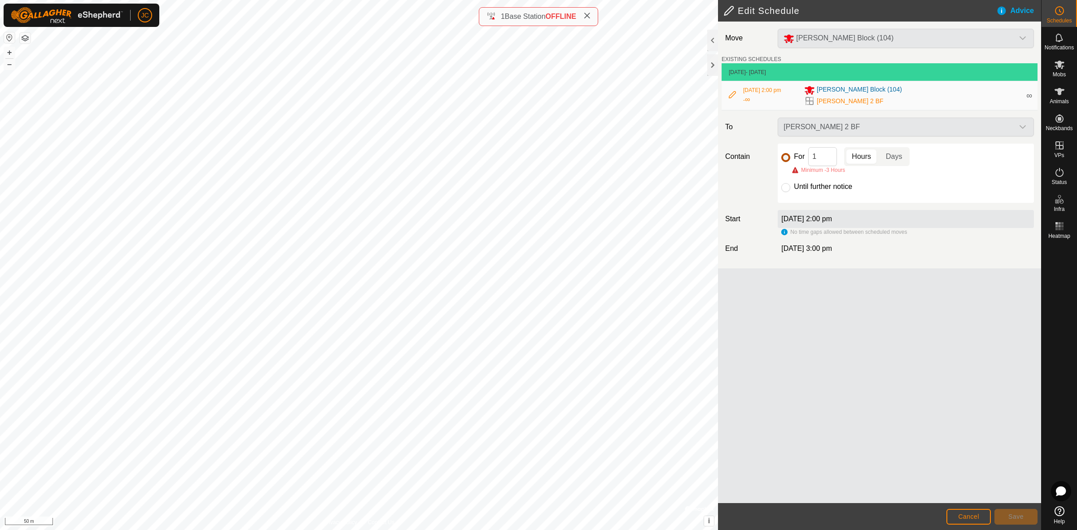
click at [785, 159] on input "For" at bounding box center [785, 157] width 9 height 9
click at [825, 161] on input "1" at bounding box center [822, 156] width 29 height 19
type input "20"
click at [1016, 520] on button "Save" at bounding box center [1016, 517] width 43 height 16
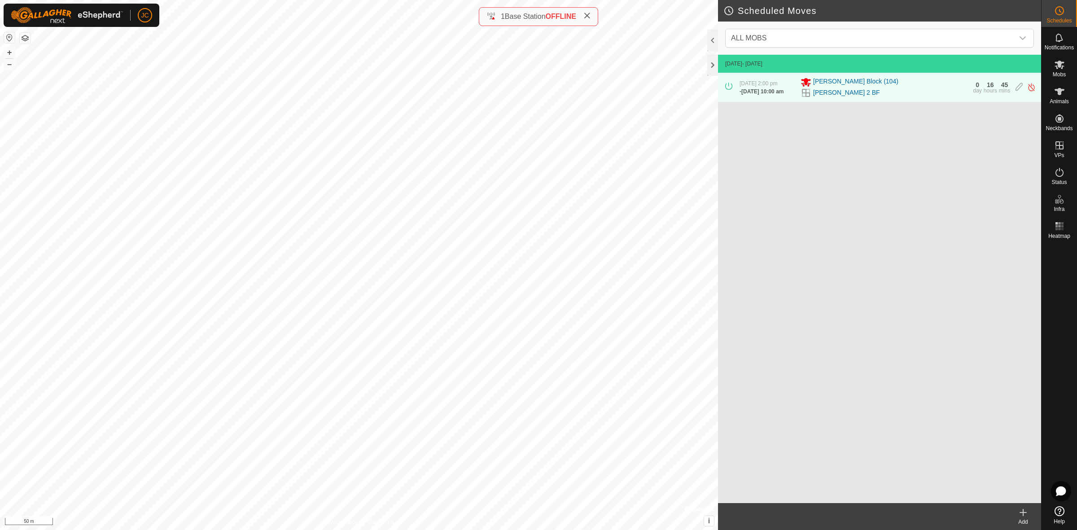
click at [1024, 519] on div "Add" at bounding box center [1023, 522] width 36 height 8
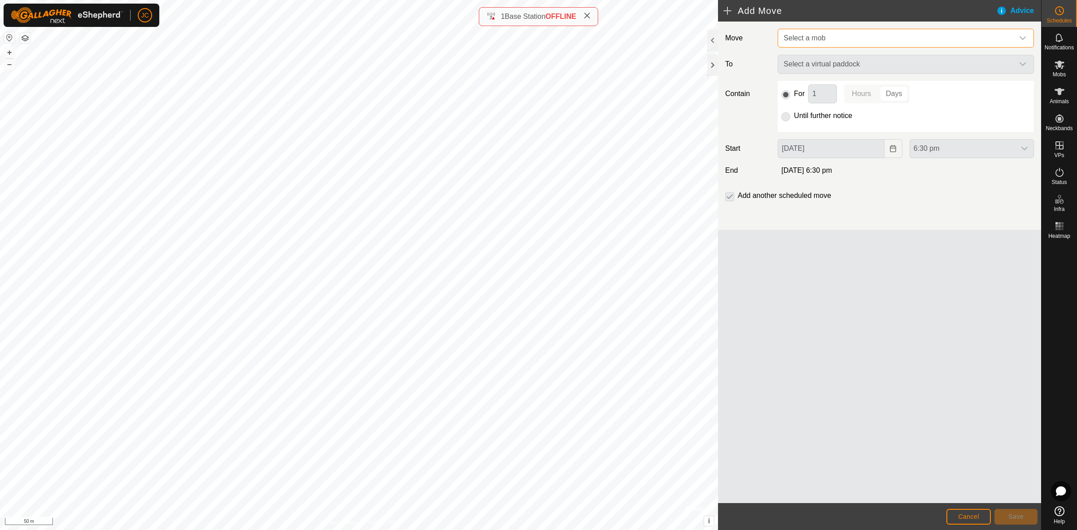
click at [876, 41] on span "Select a mob" at bounding box center [897, 38] width 234 height 18
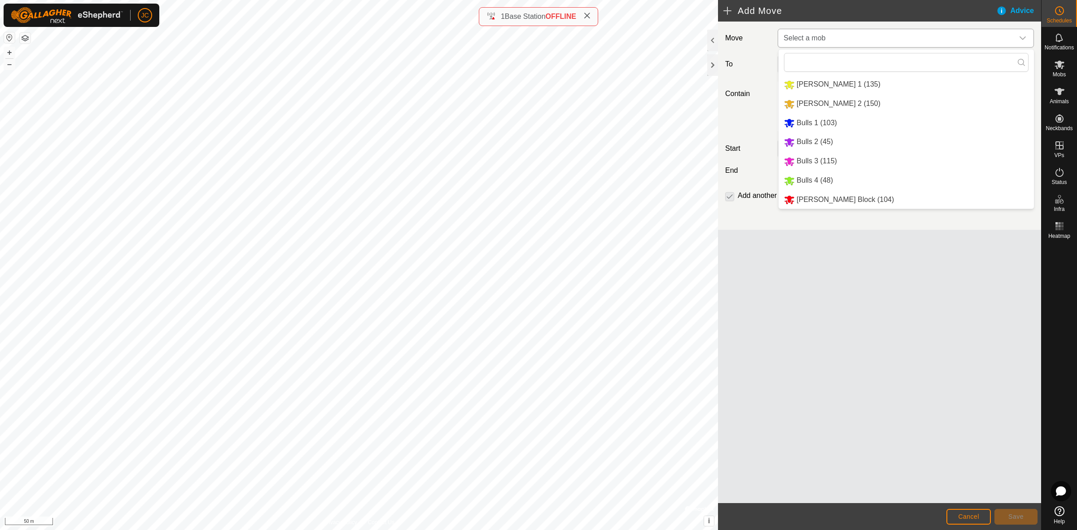
click at [840, 197] on li "Moores Block (104)" at bounding box center [906, 200] width 255 height 18
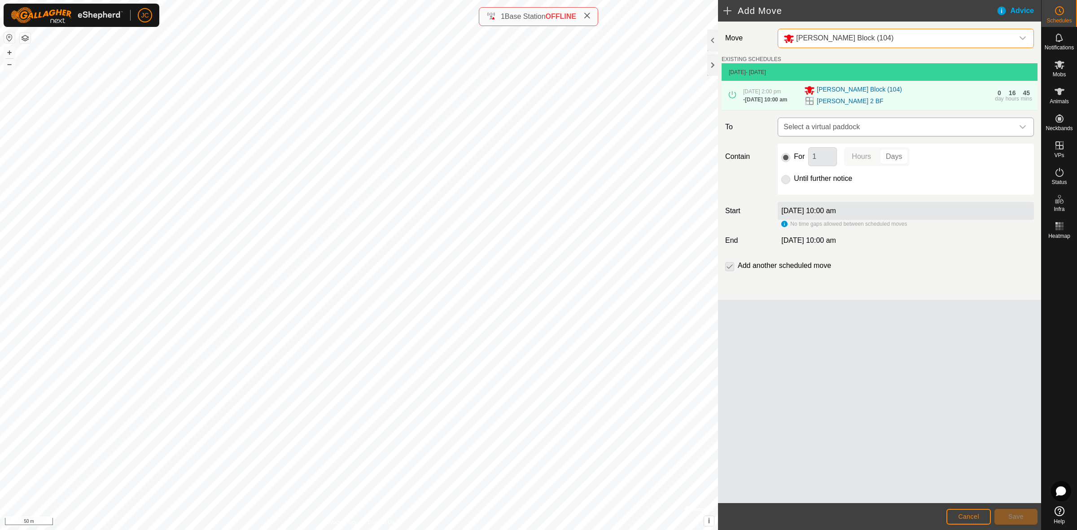
click at [851, 121] on span "Select a virtual paddock" at bounding box center [897, 127] width 234 height 18
click at [842, 169] on li "Moores Block 1" at bounding box center [905, 177] width 255 height 20
click at [842, 153] on input "text" at bounding box center [906, 154] width 245 height 19
type input "m"
type input "1"
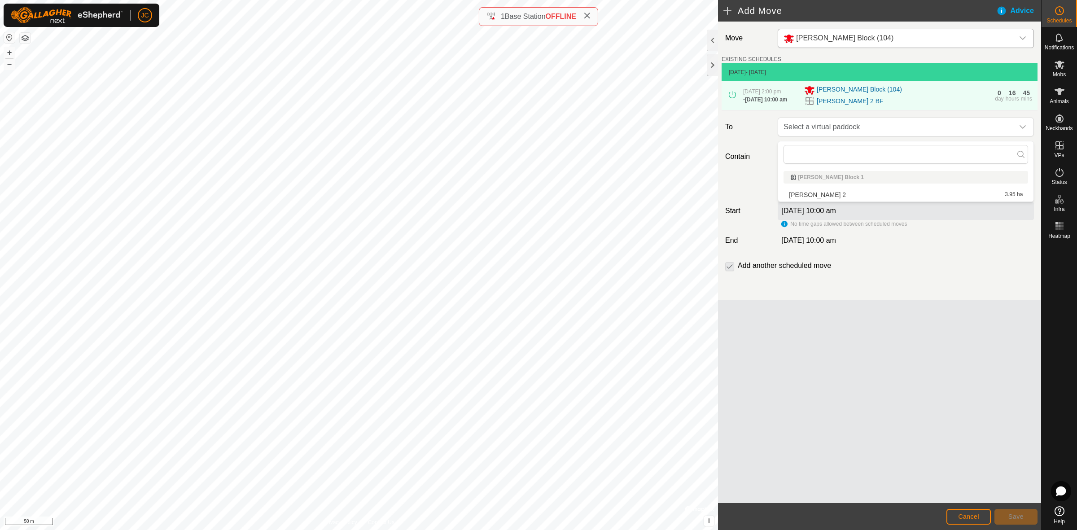
click at [730, 271] on p-checkbox at bounding box center [729, 265] width 9 height 11
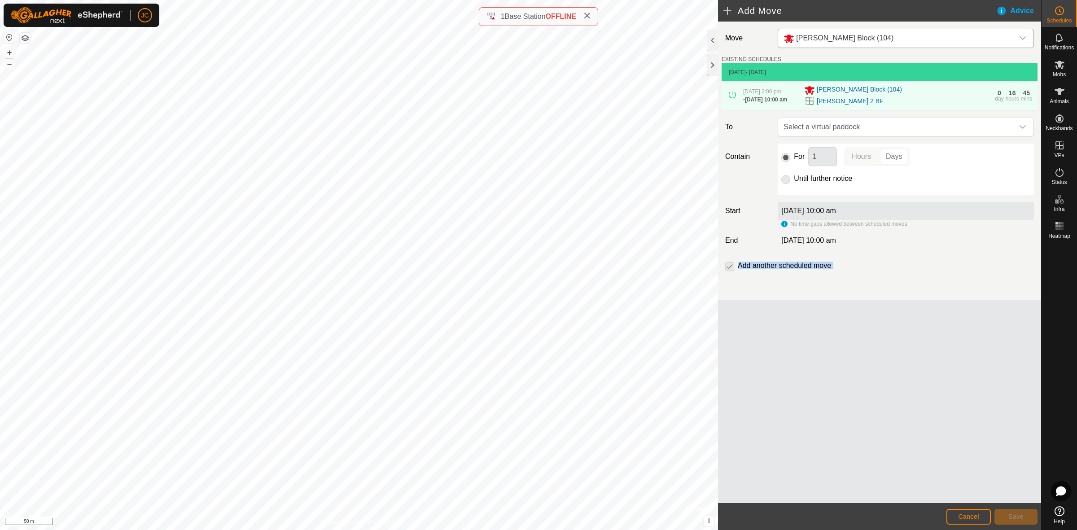
click at [730, 271] on p-checkbox at bounding box center [729, 265] width 9 height 11
click at [969, 514] on span "Cancel" at bounding box center [968, 516] width 21 height 7
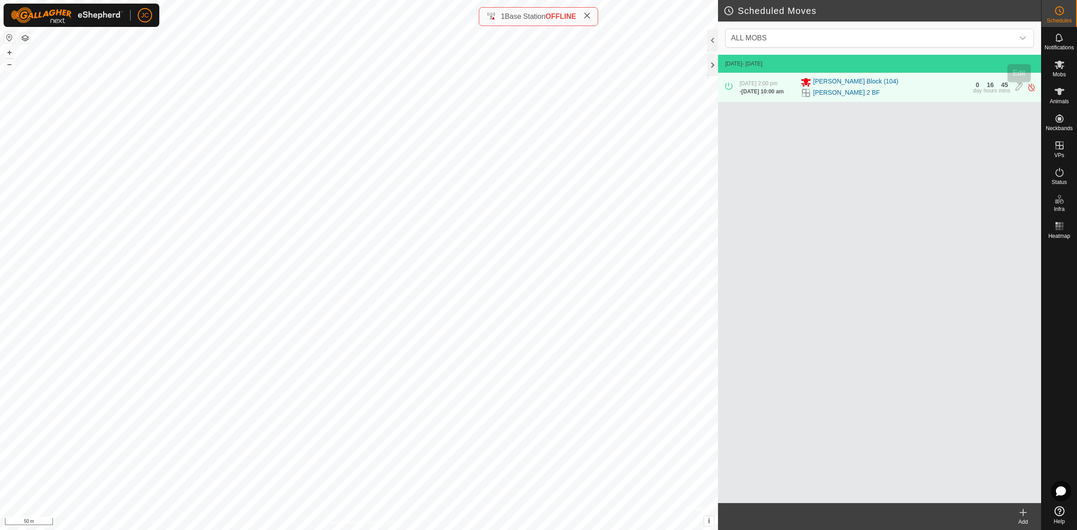
click at [1017, 88] on icon at bounding box center [1019, 87] width 7 height 9
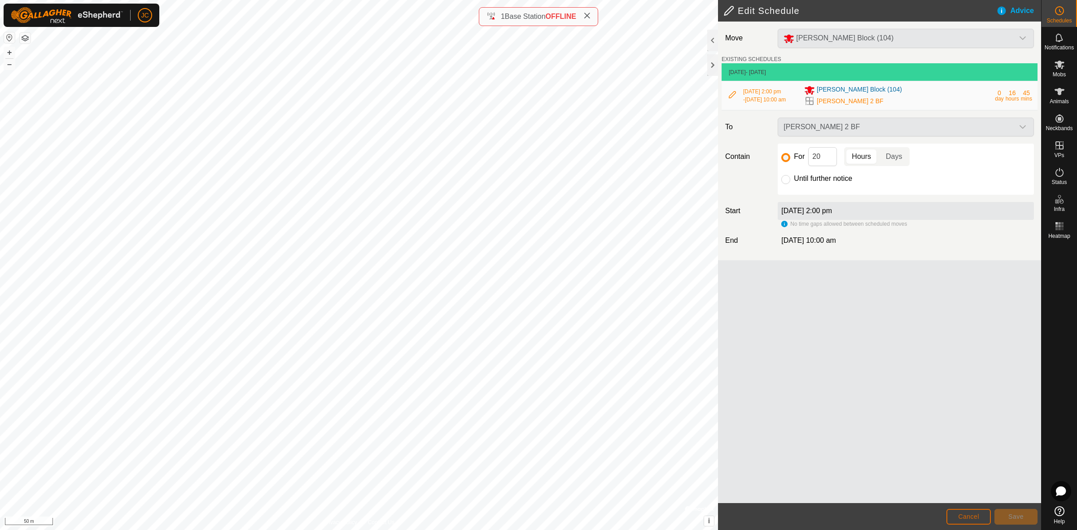
click at [973, 517] on span "Cancel" at bounding box center [968, 516] width 21 height 7
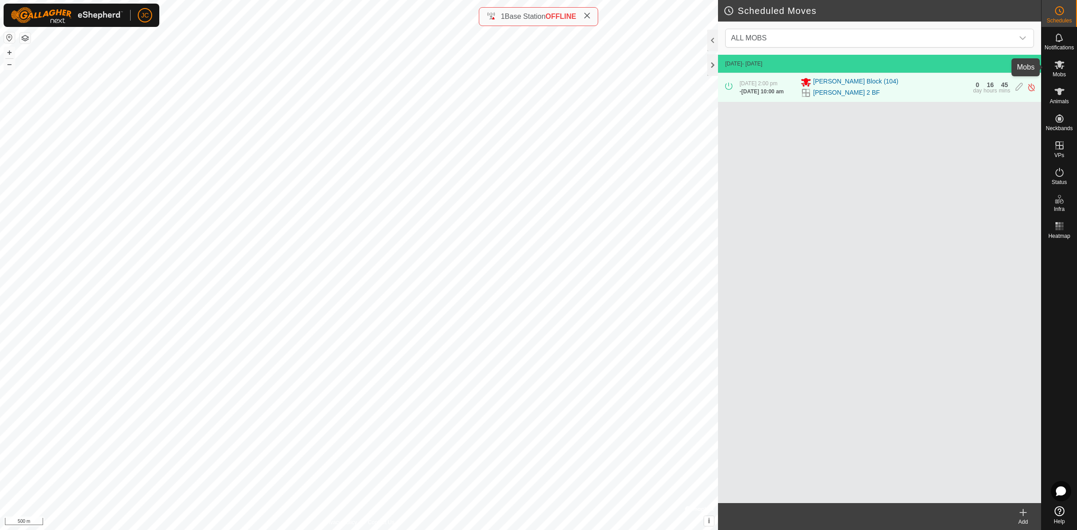
click at [1064, 70] on icon at bounding box center [1059, 64] width 11 height 11
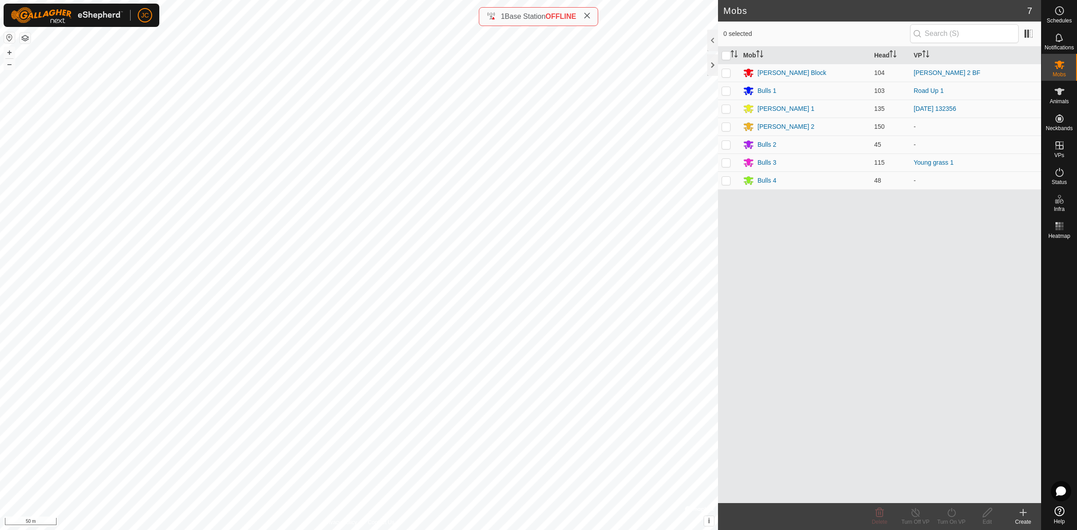
click at [1025, 520] on div "Create" at bounding box center [1023, 522] width 36 height 8
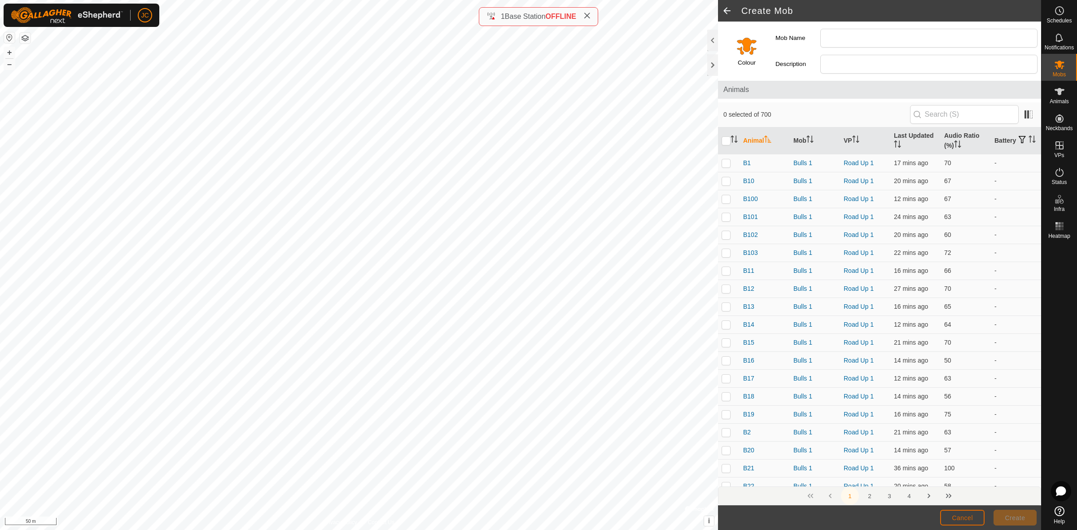
click at [968, 516] on span "Cancel" at bounding box center [962, 517] width 21 height 7
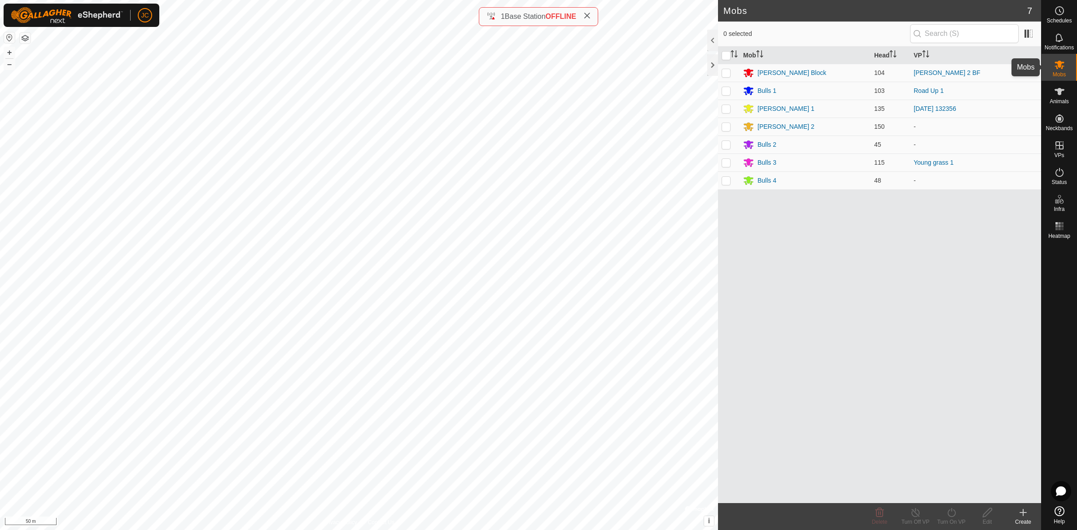
click at [1065, 67] on es-mob-svg-icon at bounding box center [1060, 64] width 16 height 14
click at [1065, 149] on icon at bounding box center [1059, 145] width 11 height 11
click at [1016, 142] on link "In Rotation" at bounding box center [1002, 145] width 77 height 18
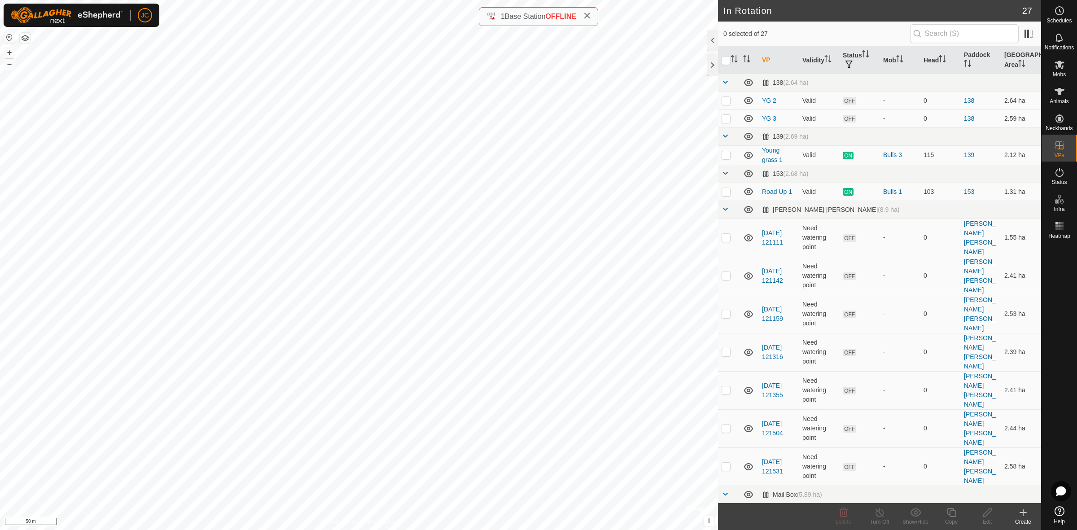
click at [1024, 519] on div "Create" at bounding box center [1023, 522] width 36 height 8
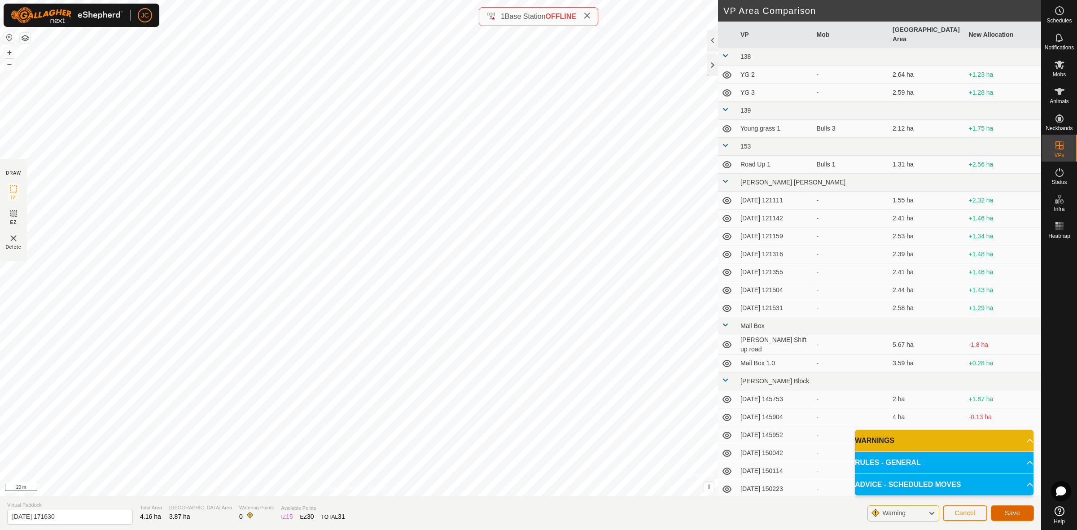
click at [1017, 510] on span "Save" at bounding box center [1012, 512] width 15 height 7
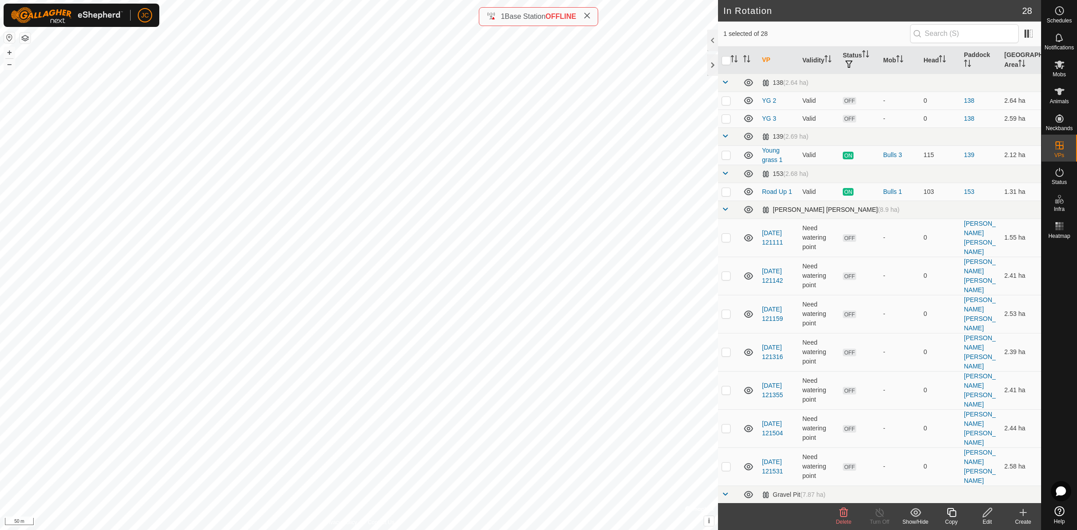
checkbox input "false"
click at [1054, 68] on icon at bounding box center [1059, 64] width 11 height 11
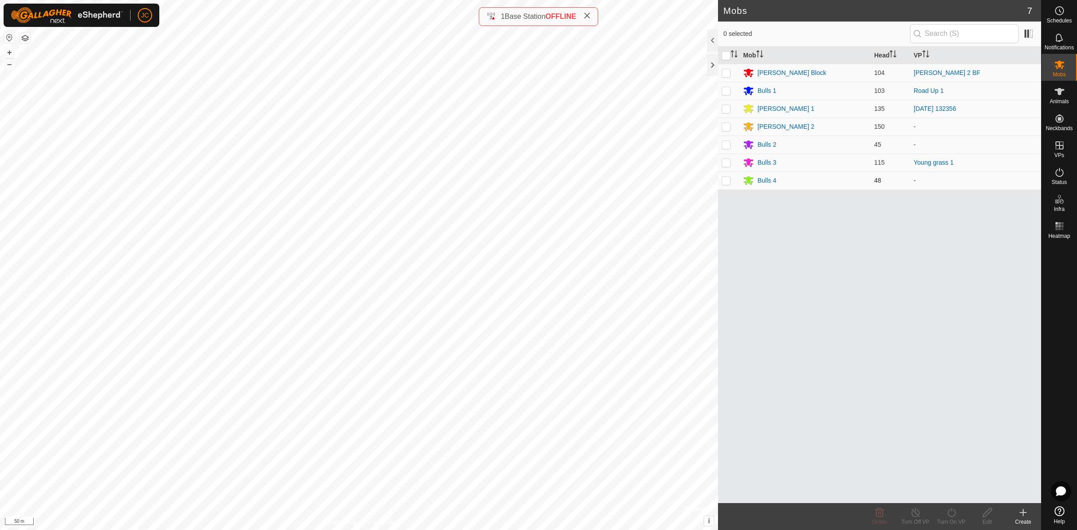
click at [724, 182] on p-checkbox at bounding box center [726, 180] width 9 height 7
checkbox input "true"
click at [952, 517] on icon at bounding box center [951, 512] width 11 height 11
click at [952, 496] on link "Now" at bounding box center [978, 493] width 89 height 18
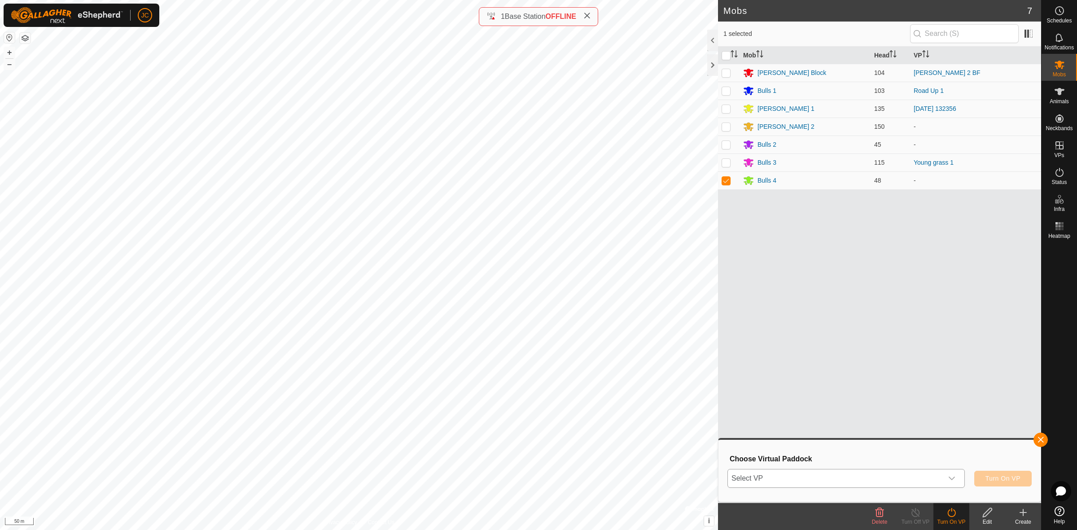
click at [946, 476] on div "dropdown trigger" at bounding box center [952, 478] width 18 height 18
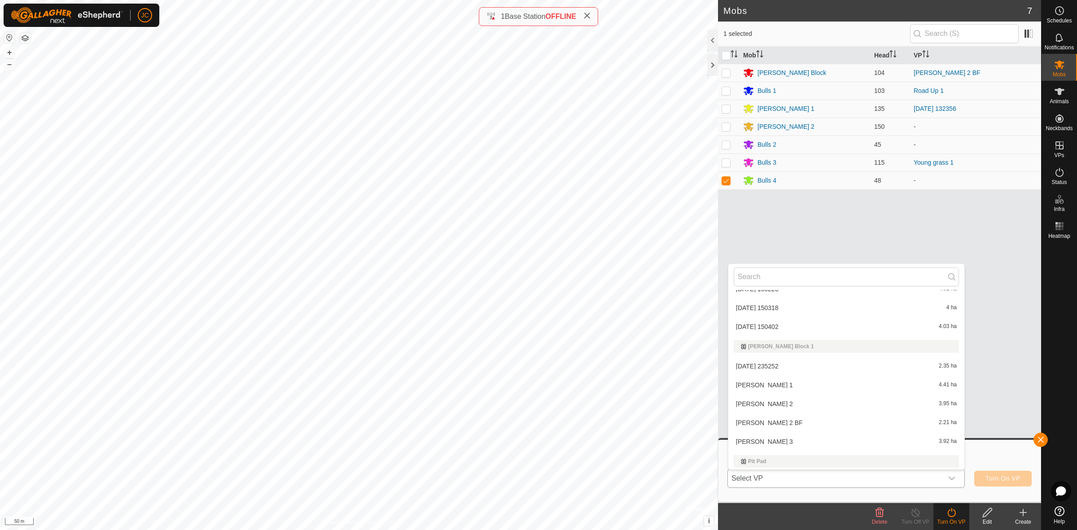
scroll to position [532, 0]
click at [766, 460] on li "2025-08-14 132356 4.09 ha" at bounding box center [846, 461] width 236 height 18
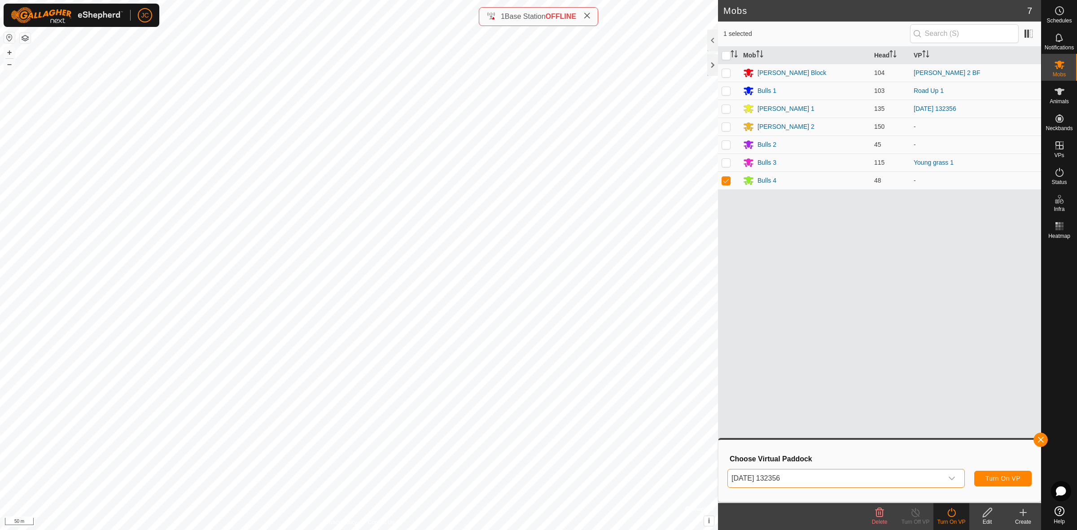
click at [896, 470] on span "[DATE] 132356" at bounding box center [835, 478] width 215 height 18
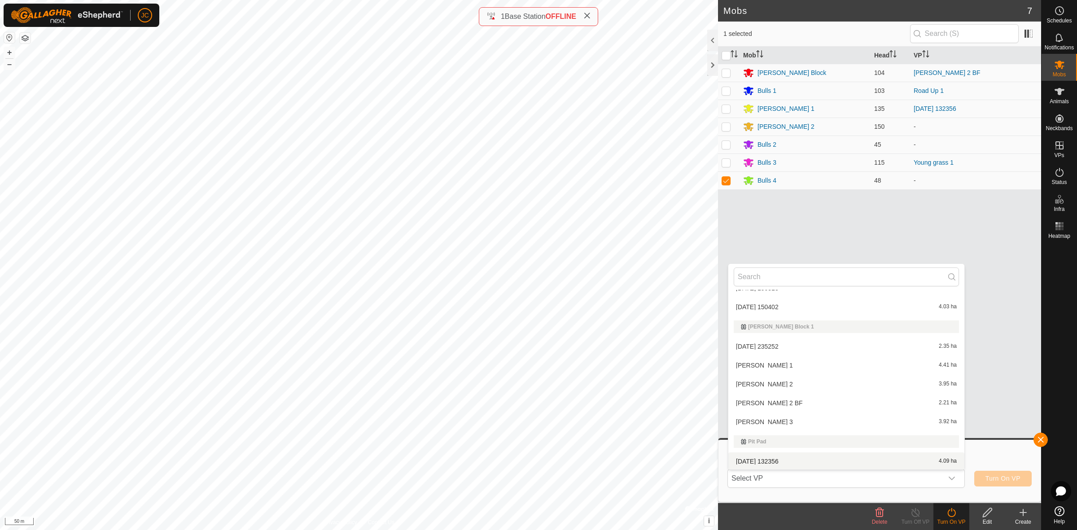
click at [816, 461] on li "2025-08-14 132356 4.09 ha" at bounding box center [846, 461] width 236 height 18
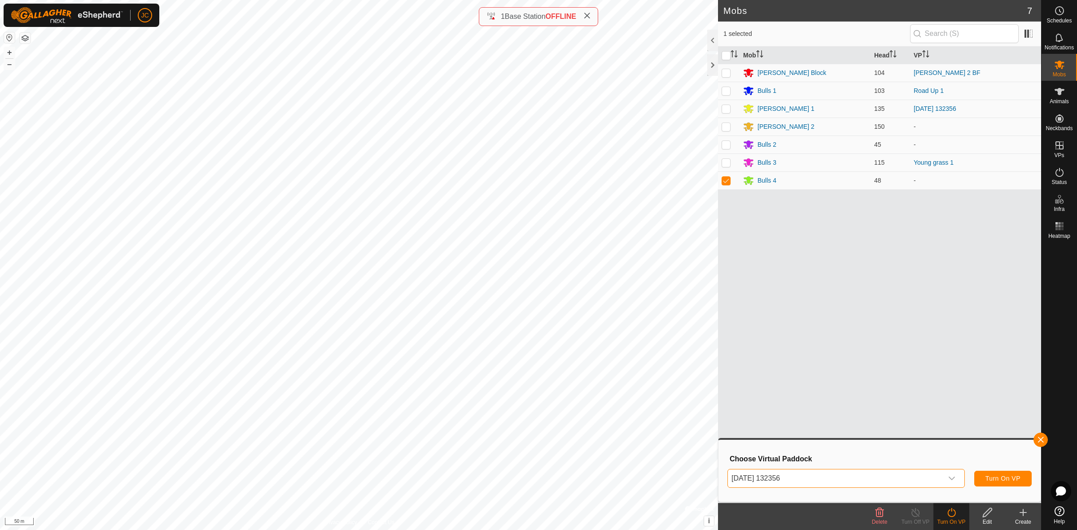
click at [824, 478] on span "[DATE] 132356" at bounding box center [835, 478] width 215 height 18
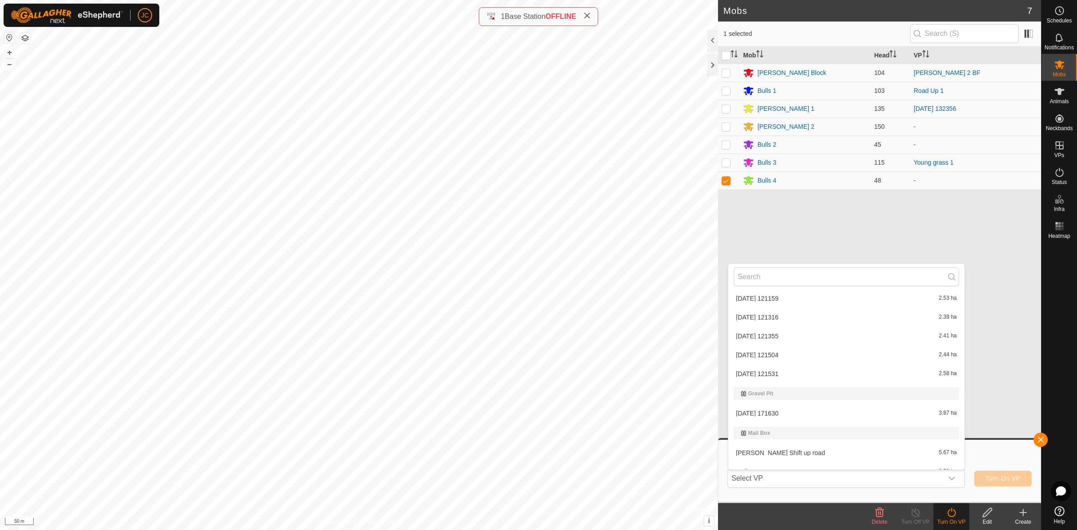
scroll to position [196, 0]
click at [762, 411] on li "2025-08-14 171630 3.87 ha" at bounding box center [846, 414] width 236 height 18
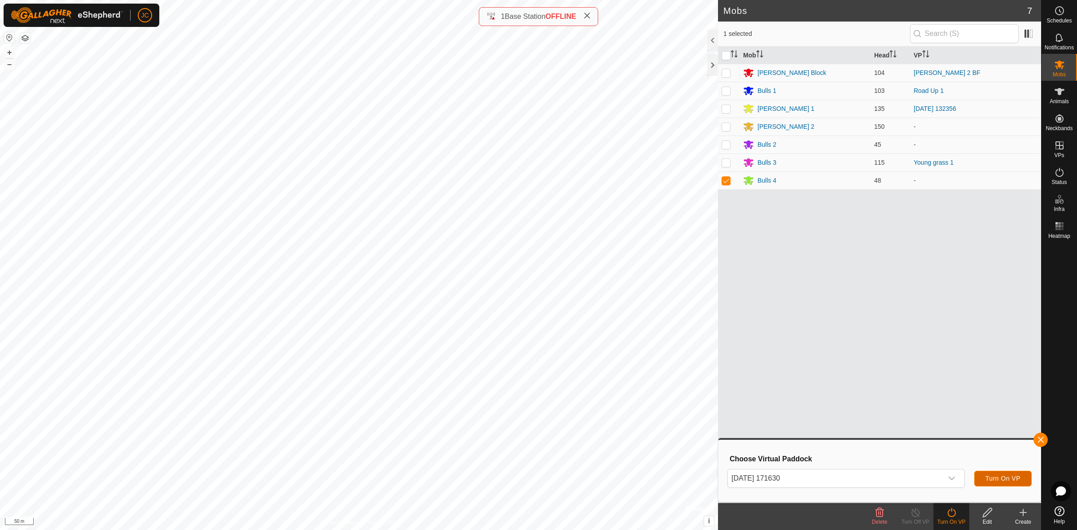
click at [1001, 479] on span "Turn On VP" at bounding box center [1003, 478] width 35 height 7
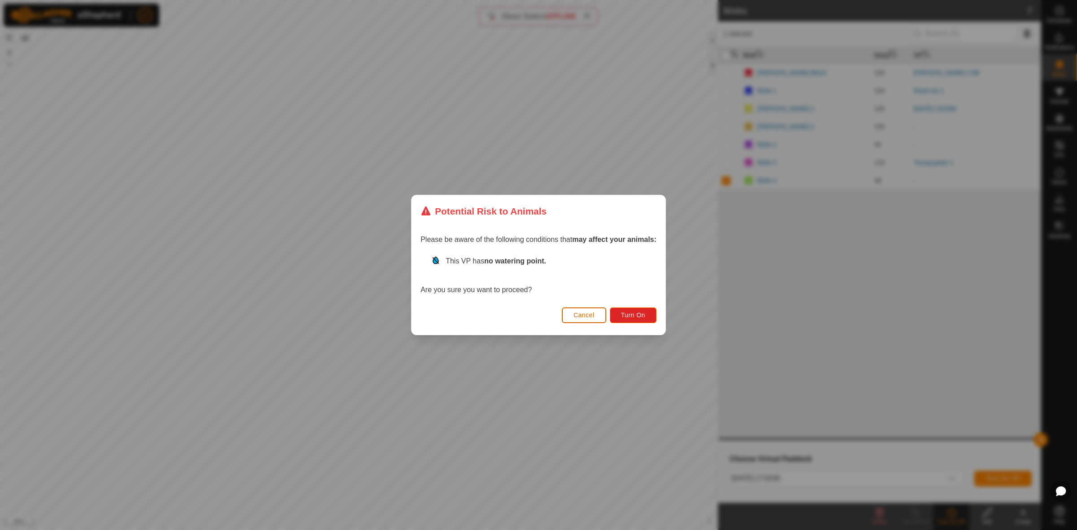
click at [591, 313] on span "Cancel" at bounding box center [584, 314] width 21 height 7
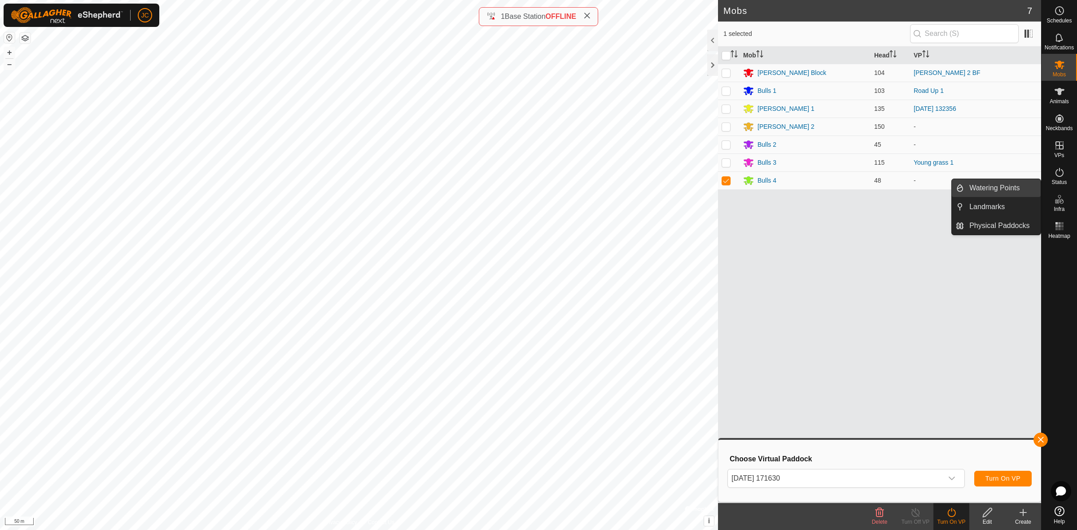
click at [995, 191] on link "Watering Points" at bounding box center [1002, 188] width 77 height 18
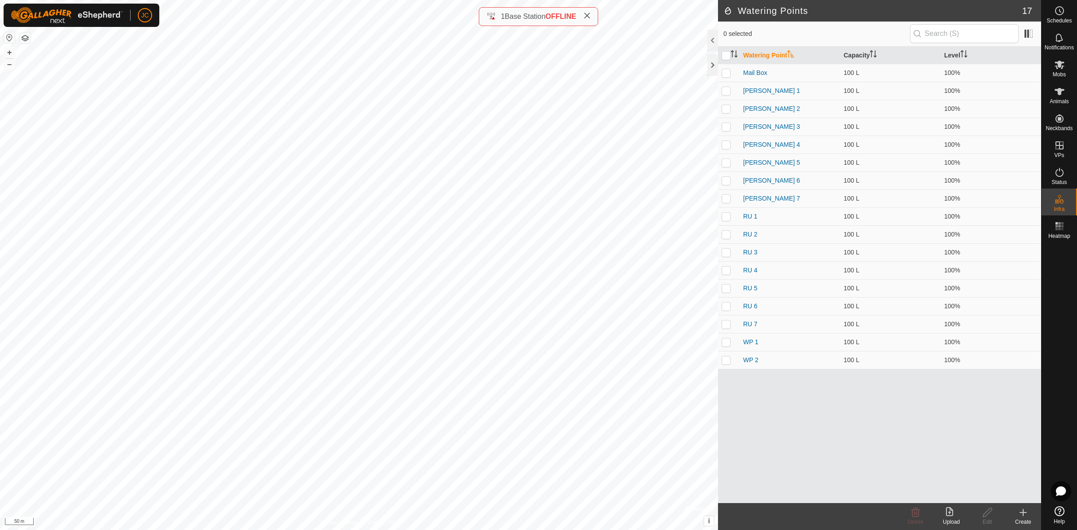
click at [1029, 514] on create-svg-icon at bounding box center [1023, 512] width 36 height 11
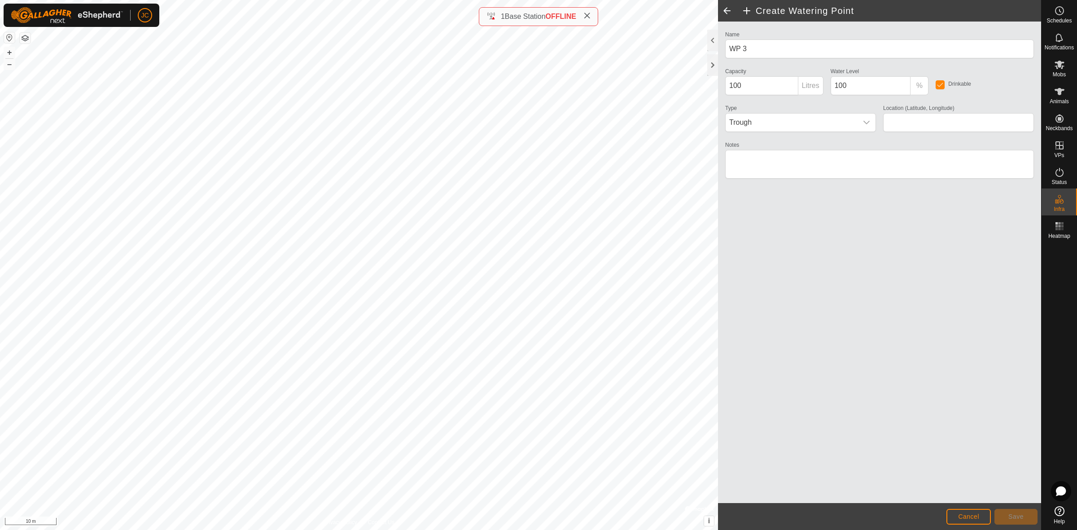
type input "-45.927397, 167.759778"
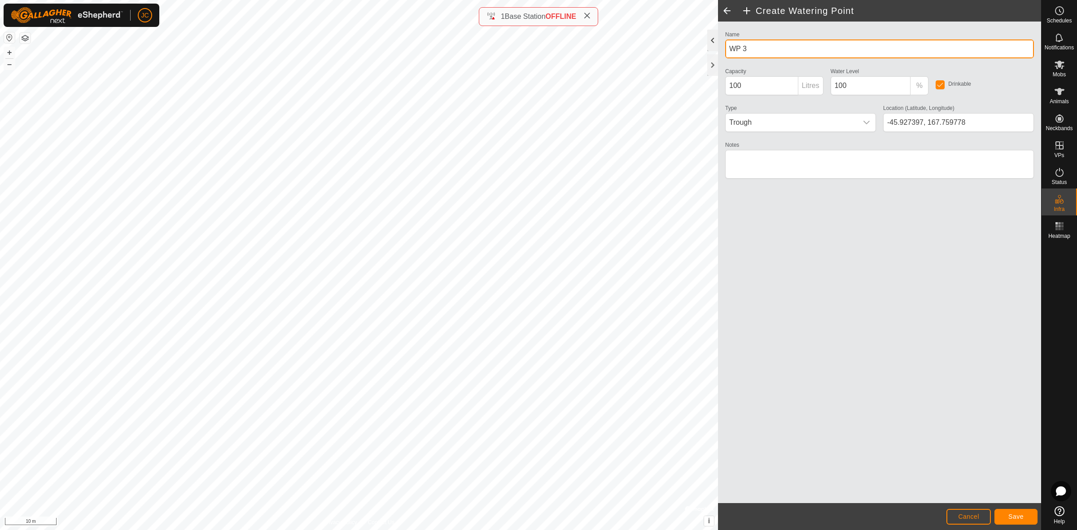
click at [687, 36] on div "Privacy Policy Contact Us WP 3 Type: trough Capacity: 100L Water Level: 100% Dr…" at bounding box center [520, 265] width 1041 height 530
type input "Gravel Pit 1"
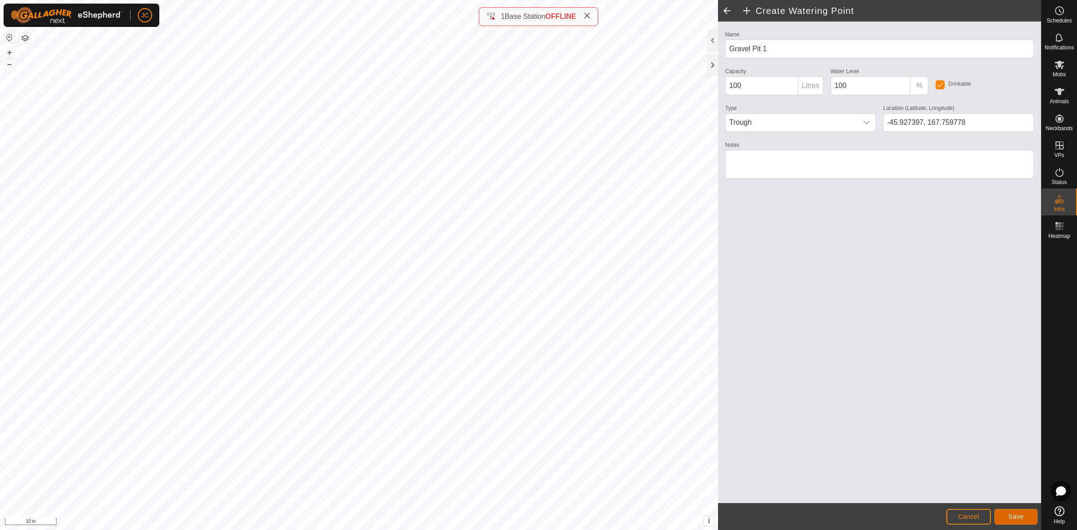
click at [1019, 516] on span "Save" at bounding box center [1016, 516] width 15 height 7
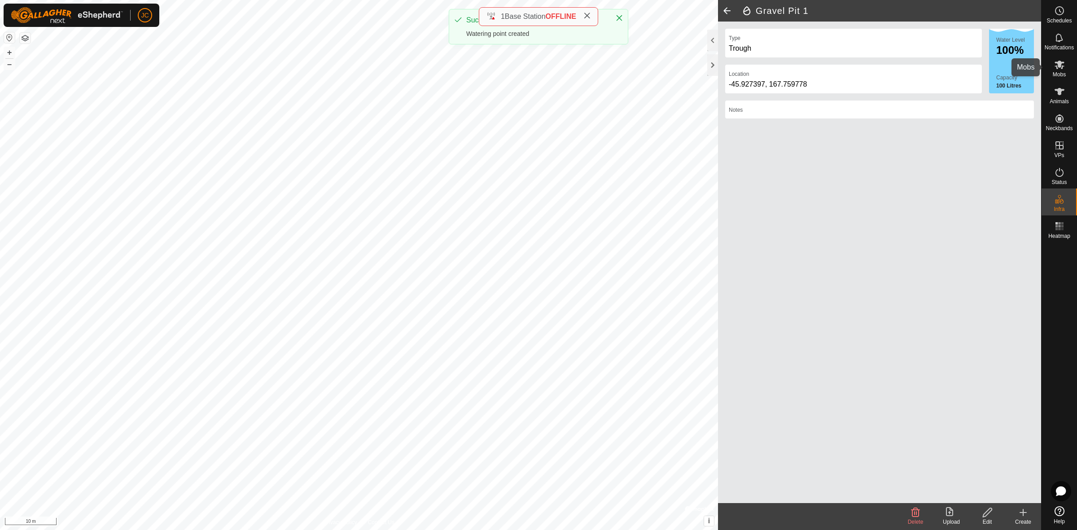
click at [1065, 66] on es-mob-svg-icon at bounding box center [1060, 64] width 16 height 14
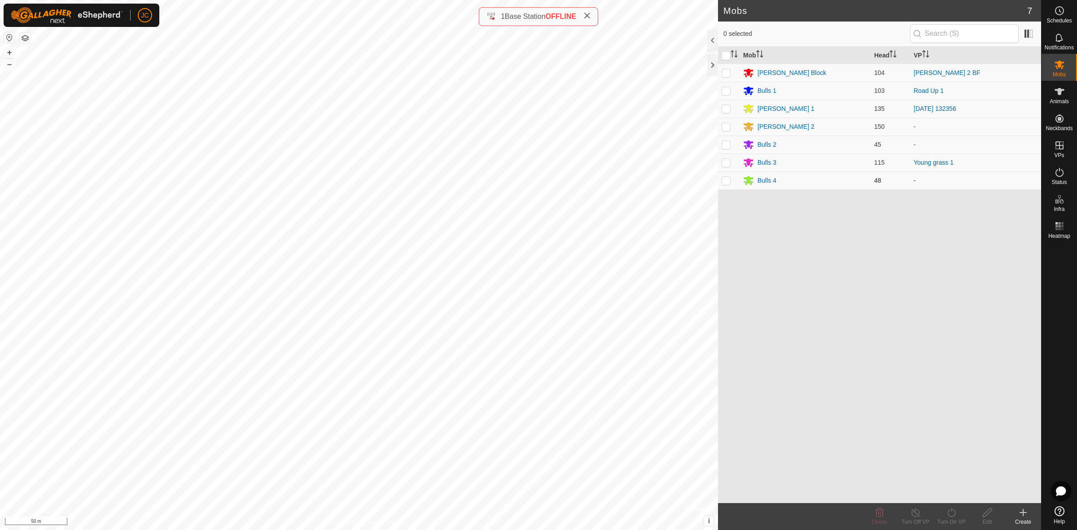
click at [726, 184] on p-tablecheckbox at bounding box center [726, 180] width 9 height 7
checkbox input "true"
click at [957, 512] on turn-on-svg-icon at bounding box center [952, 512] width 36 height 11
click at [952, 494] on link "Now" at bounding box center [978, 493] width 89 height 18
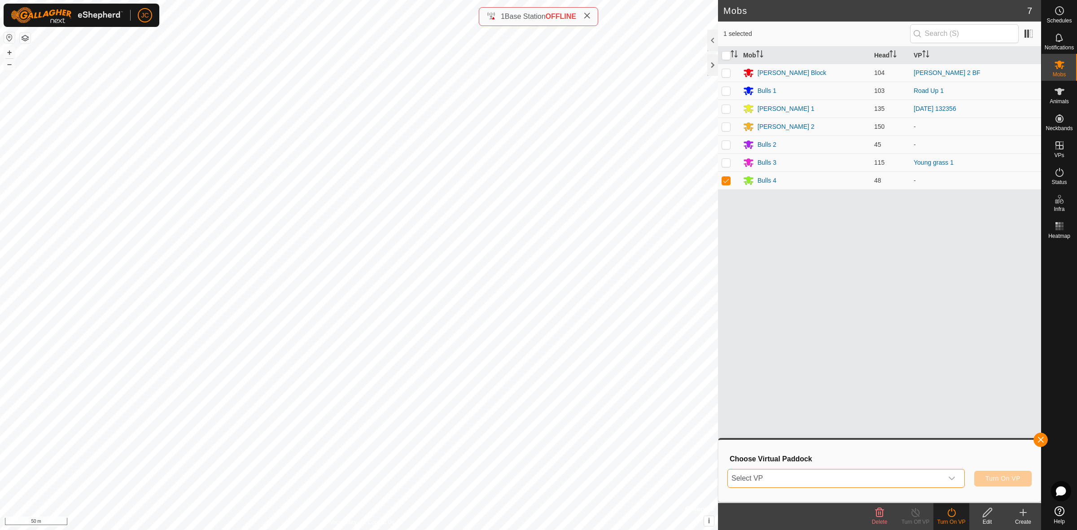
click at [827, 482] on span "Select VP" at bounding box center [835, 478] width 215 height 18
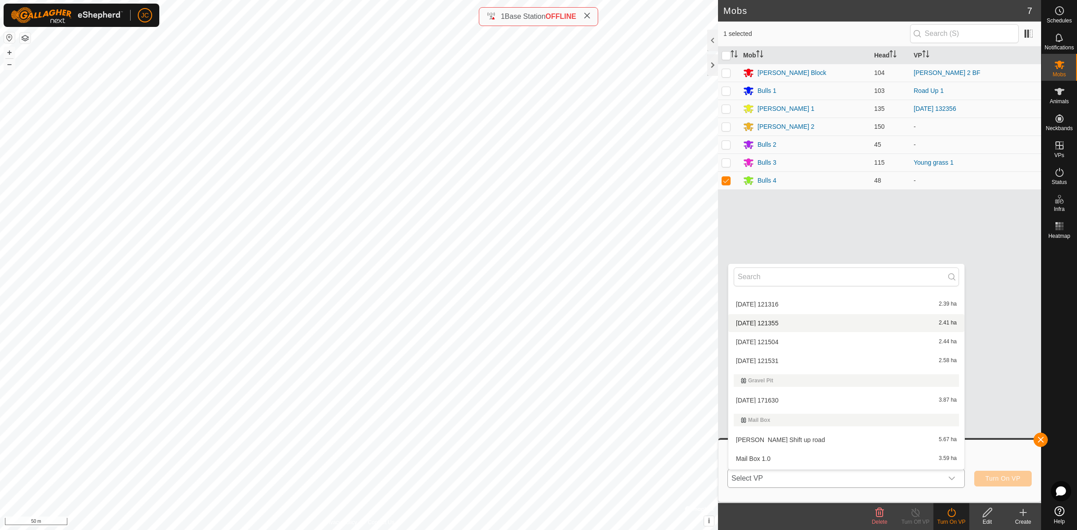
scroll to position [224, 0]
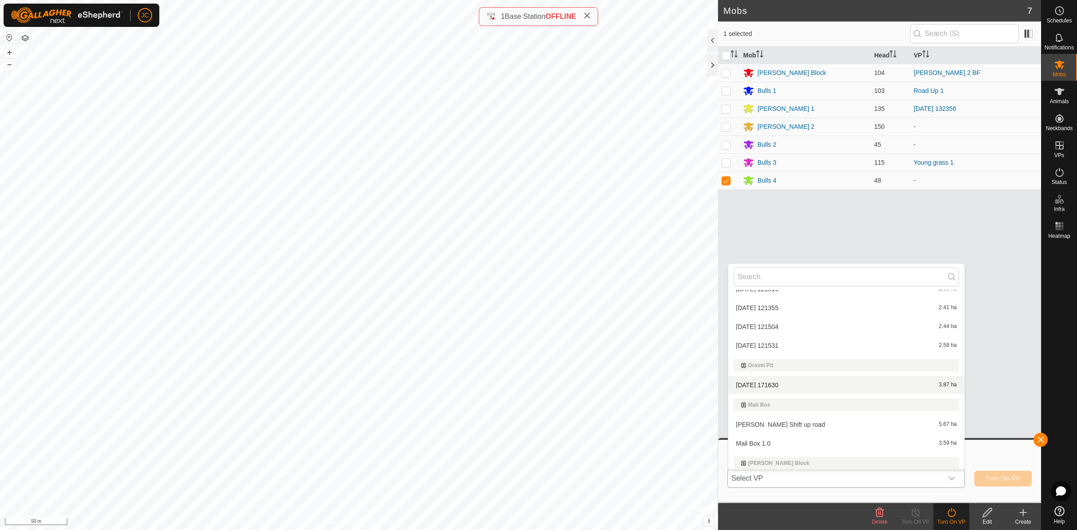
click at [781, 385] on li "2025-08-14 171630 3.87 ha" at bounding box center [846, 385] width 236 height 18
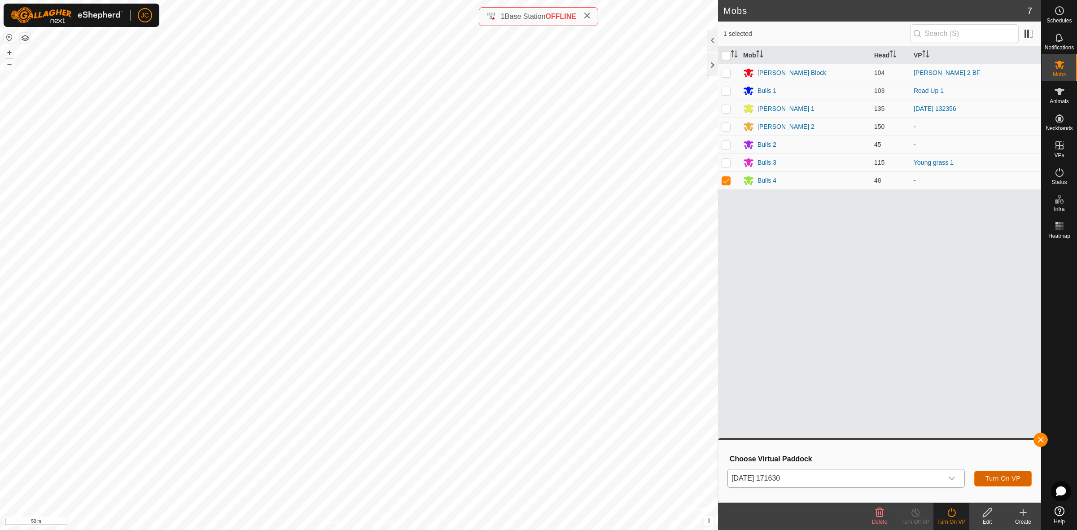
click at [1006, 477] on span "Turn On VP" at bounding box center [1003, 478] width 35 height 7
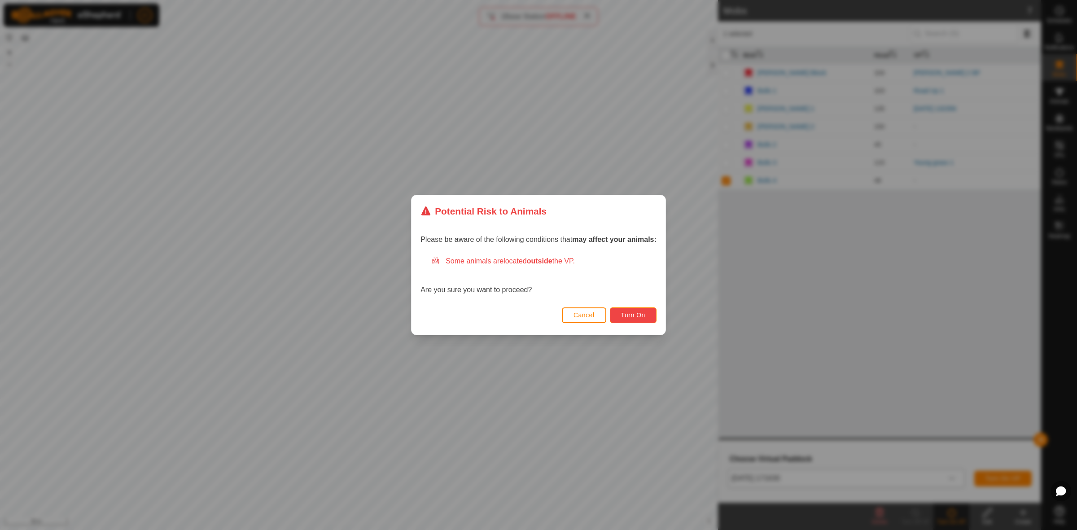
click at [629, 316] on span "Turn On" at bounding box center [633, 314] width 24 height 7
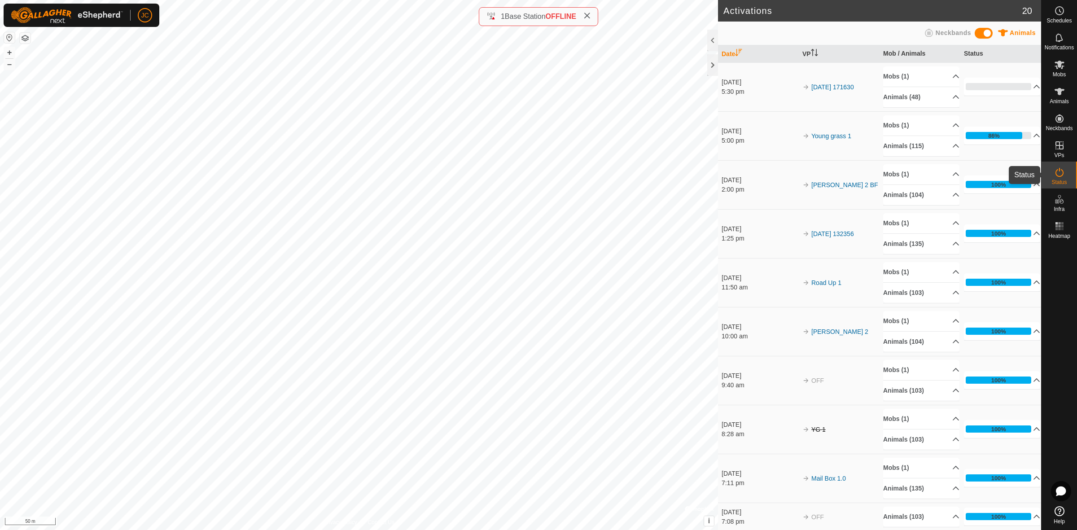
click at [1064, 178] on es-activation-svg-icon at bounding box center [1060, 172] width 16 height 14
click at [1025, 88] on p-accordion-header "0%" at bounding box center [1002, 87] width 76 height 18
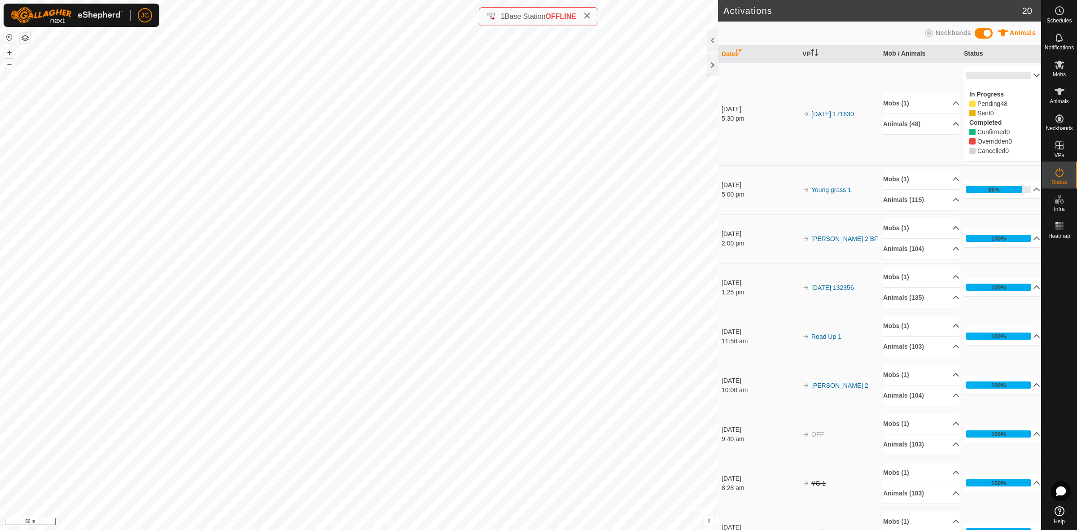
click at [1022, 76] on p-accordion-header "0%" at bounding box center [1002, 75] width 76 height 18
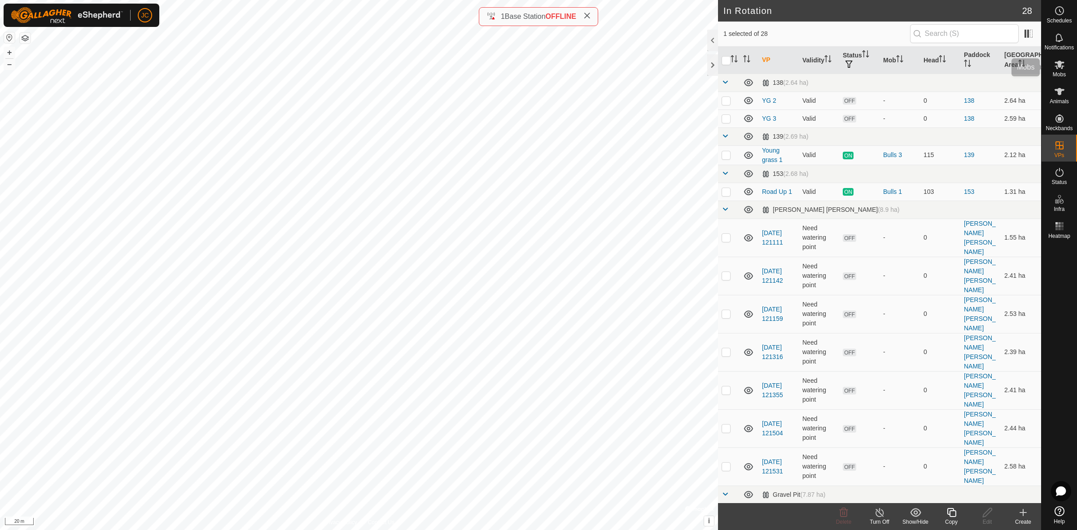
click at [1060, 73] on span "Mobs" at bounding box center [1059, 74] width 13 height 5
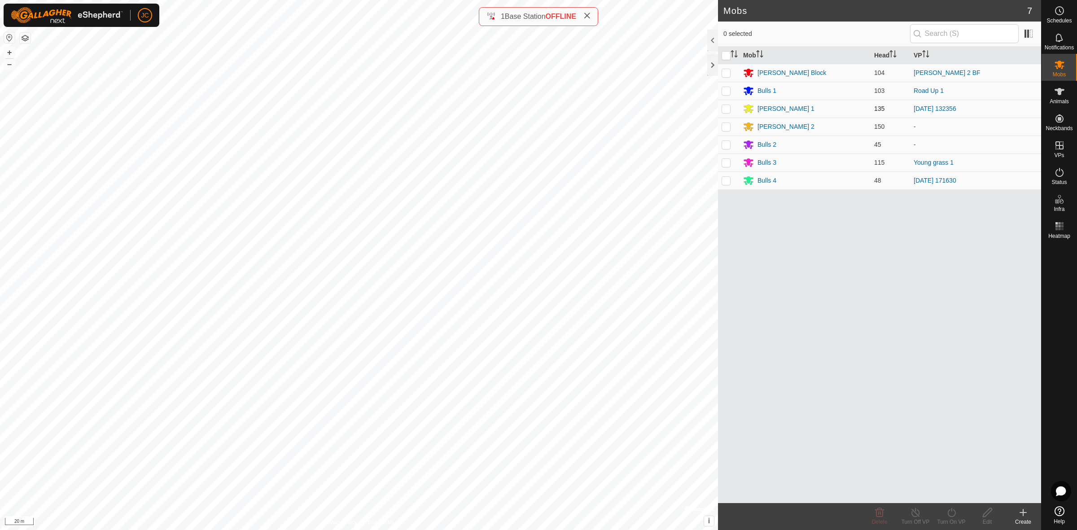
click at [726, 111] on p-checkbox at bounding box center [726, 108] width 9 height 7
click at [724, 111] on p-checkbox at bounding box center [726, 108] width 9 height 7
checkbox input "false"
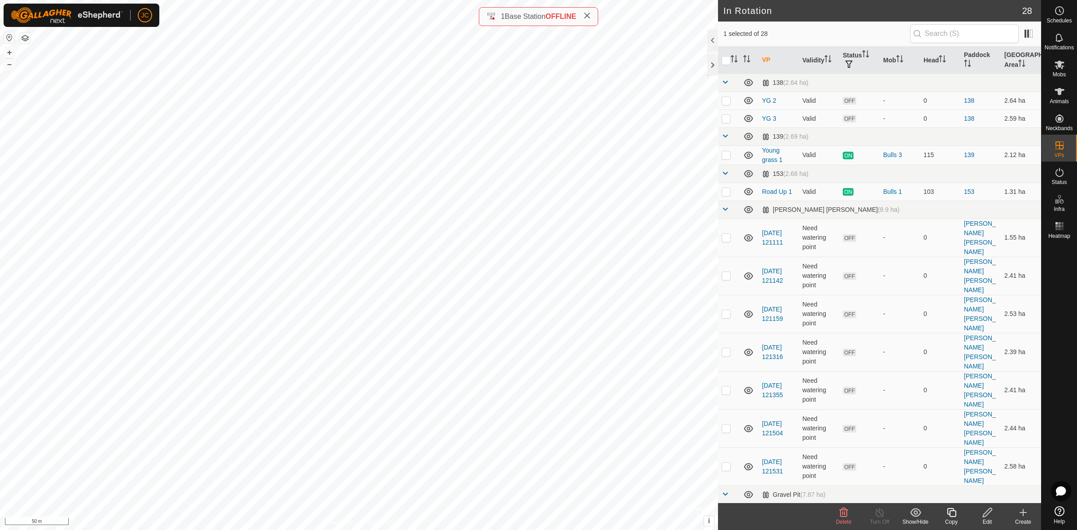
checkbox input "false"
checkbox input "true"
checkbox input "false"
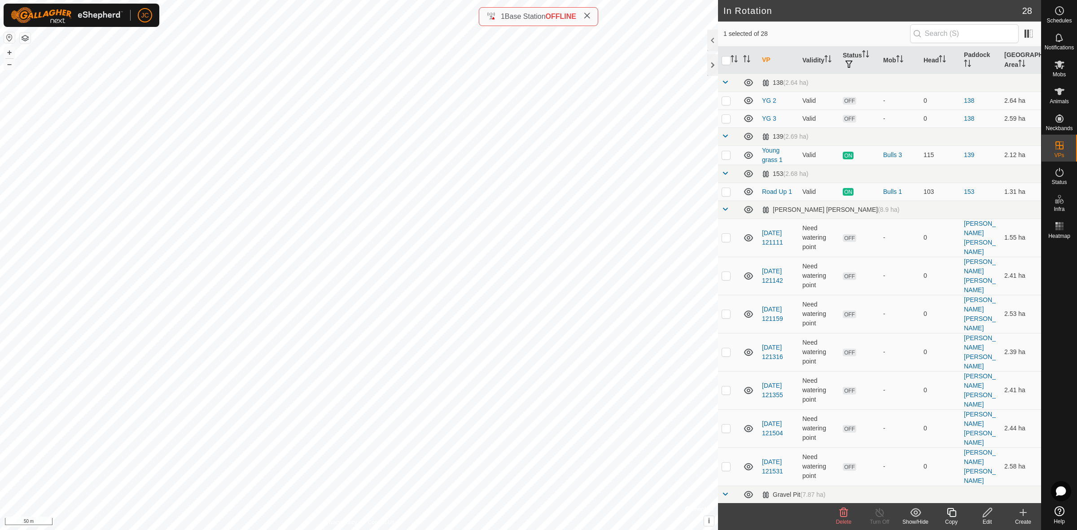
checkbox input "true"
click at [881, 516] on icon at bounding box center [879, 512] width 11 height 11
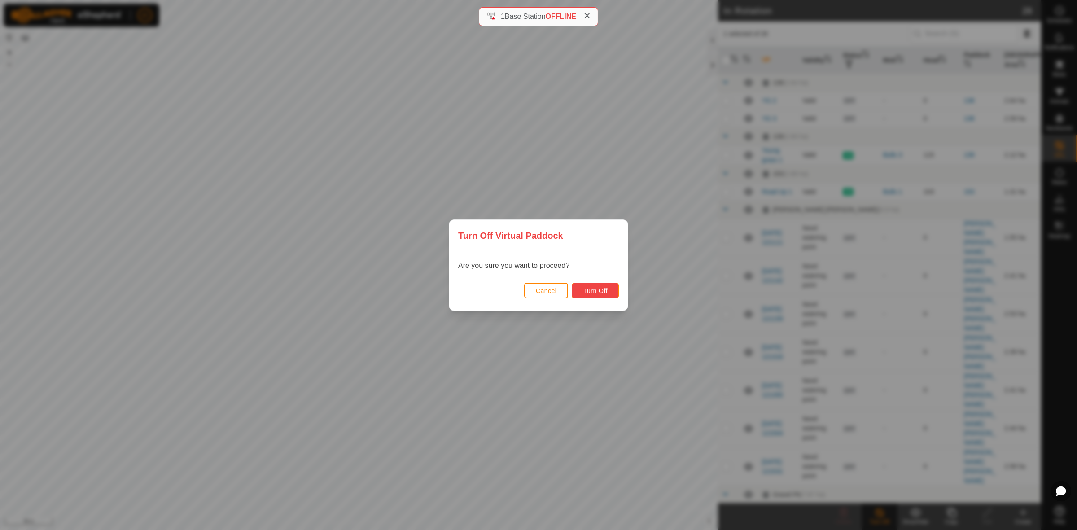
click at [587, 286] on button "Turn Off" at bounding box center [595, 291] width 47 height 16
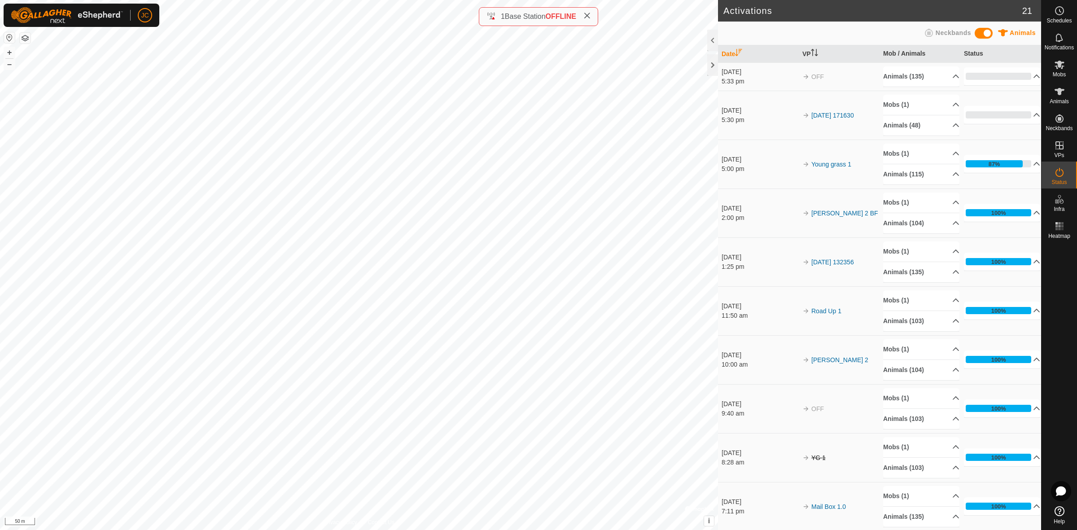
click at [27, 40] on button "button" at bounding box center [25, 38] width 11 height 11
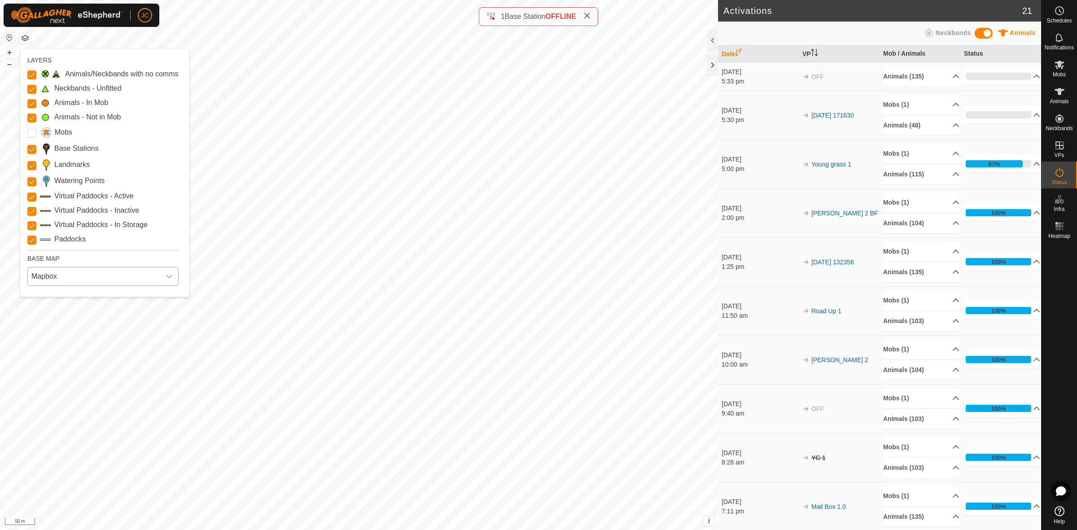
click at [73, 272] on span "Mapbox" at bounding box center [94, 277] width 132 height 18
click at [70, 310] on li "HERE" at bounding box center [103, 316] width 150 height 18
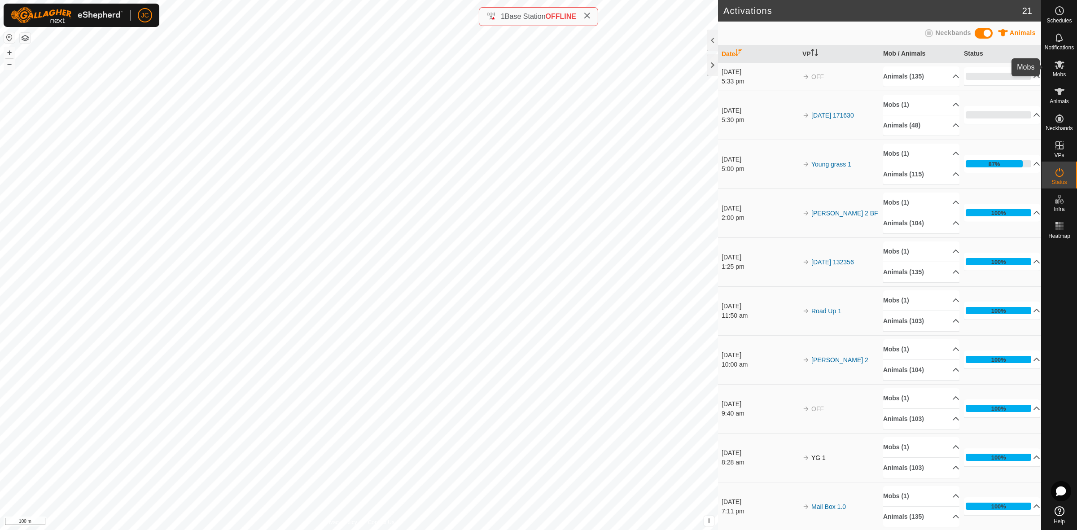
click at [1056, 64] on icon at bounding box center [1059, 64] width 11 height 11
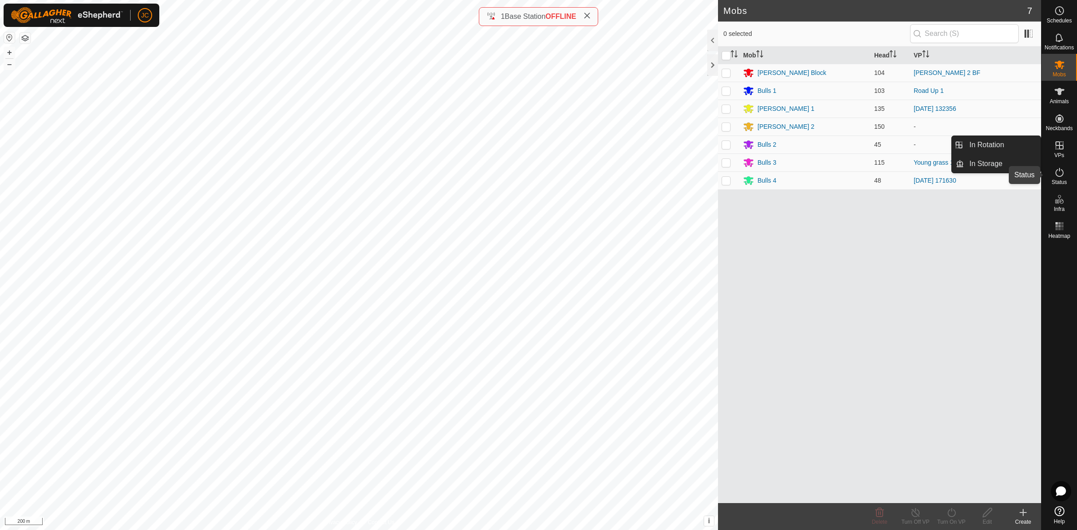
click at [1060, 173] on icon at bounding box center [1059, 172] width 11 height 11
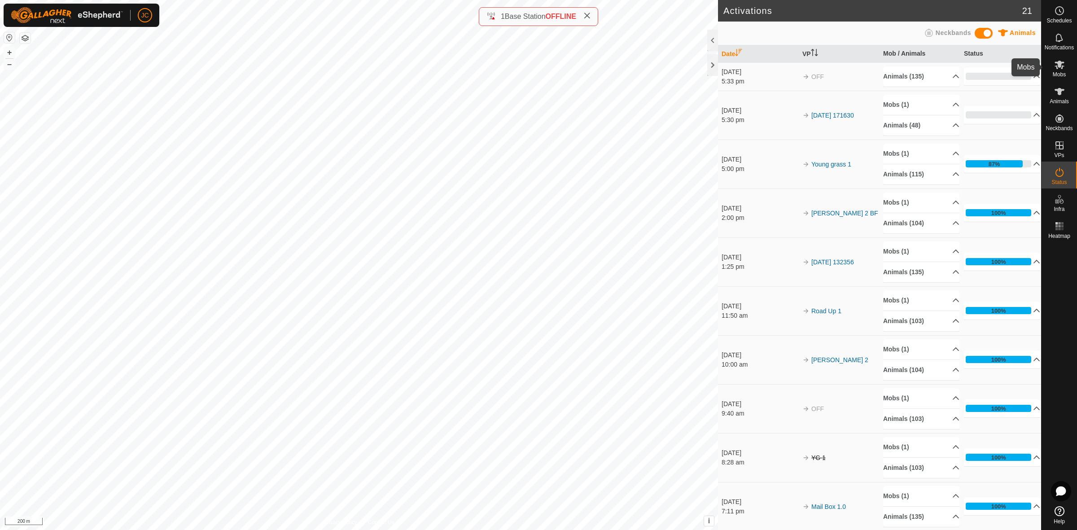
click at [1062, 63] on icon at bounding box center [1060, 65] width 10 height 9
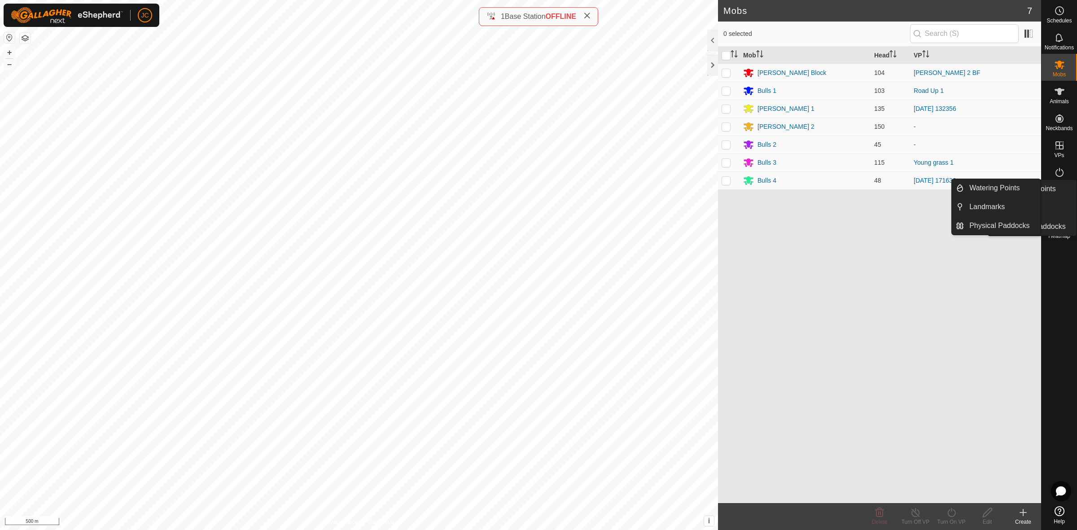
click at [1060, 189] on div "Infra" at bounding box center [1059, 202] width 35 height 27
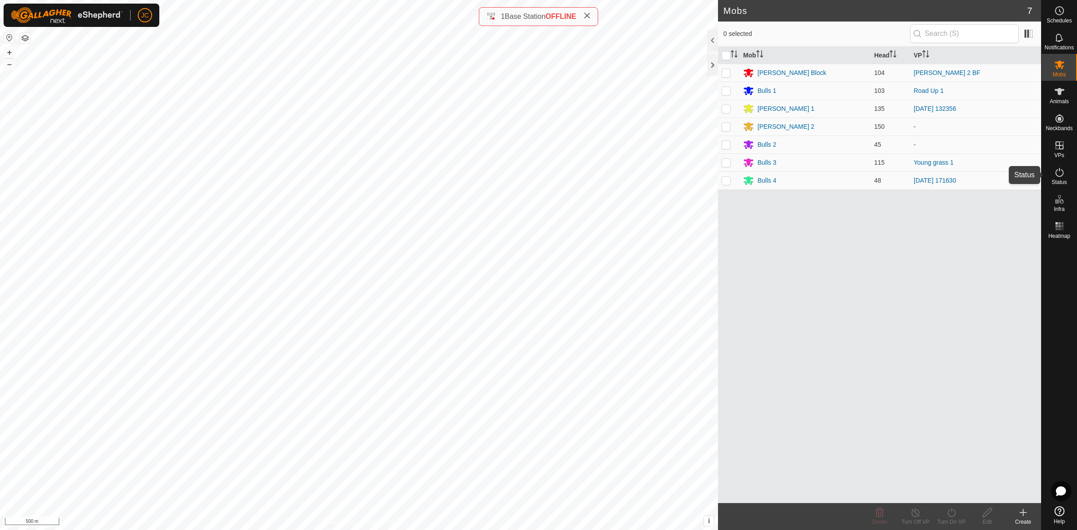
click at [1057, 177] on es-activation-svg-icon at bounding box center [1060, 172] width 16 height 14
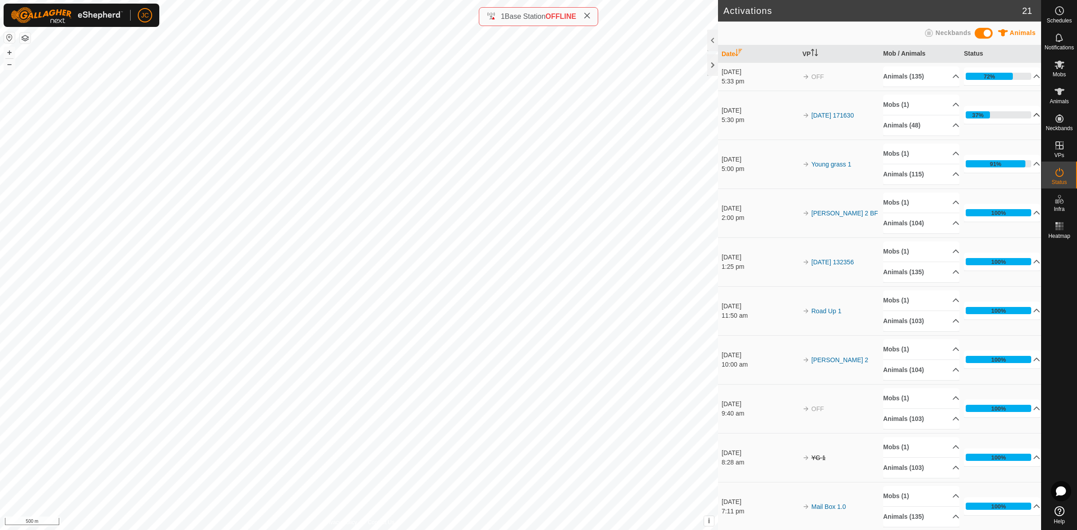
click at [1026, 116] on p-accordion-header "37%" at bounding box center [1002, 115] width 76 height 18
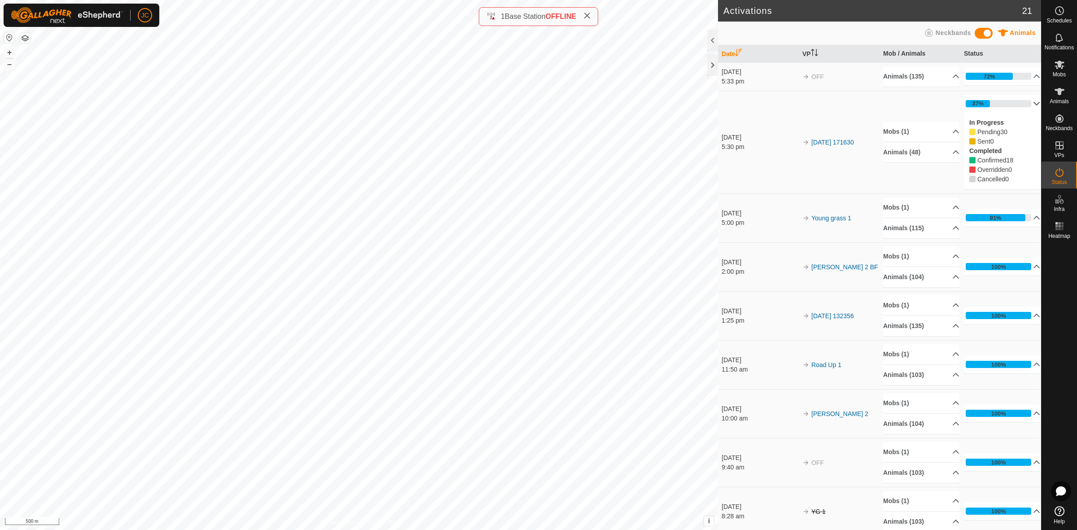
click at [1025, 106] on p-accordion-header "37%" at bounding box center [1002, 104] width 76 height 18
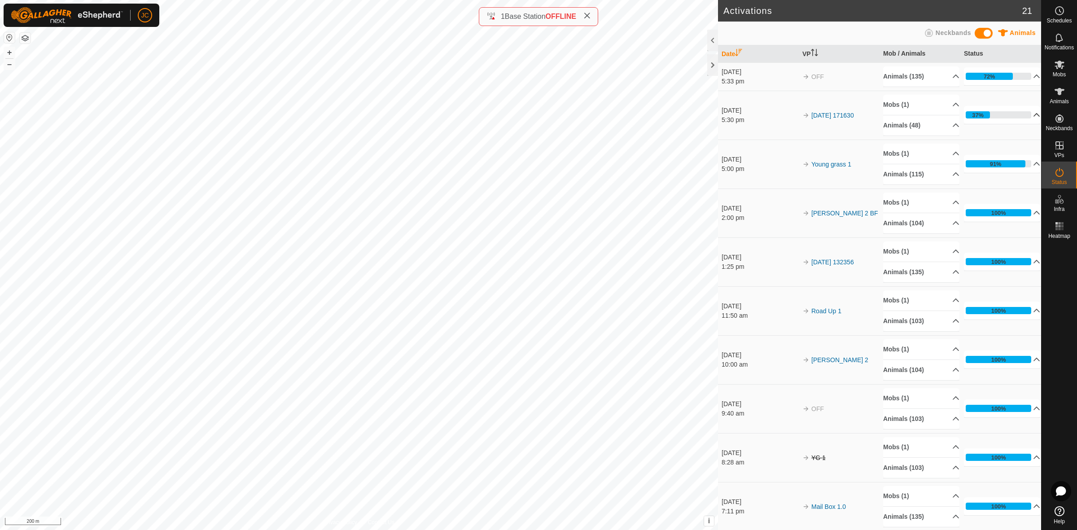
click at [342, 530] on html "JC Schedules Notifications Mobs Animals Neckbands VPs Status Infra Heatmap Help…" at bounding box center [538, 265] width 1077 height 530
click at [1062, 95] on icon at bounding box center [1059, 91] width 11 height 11
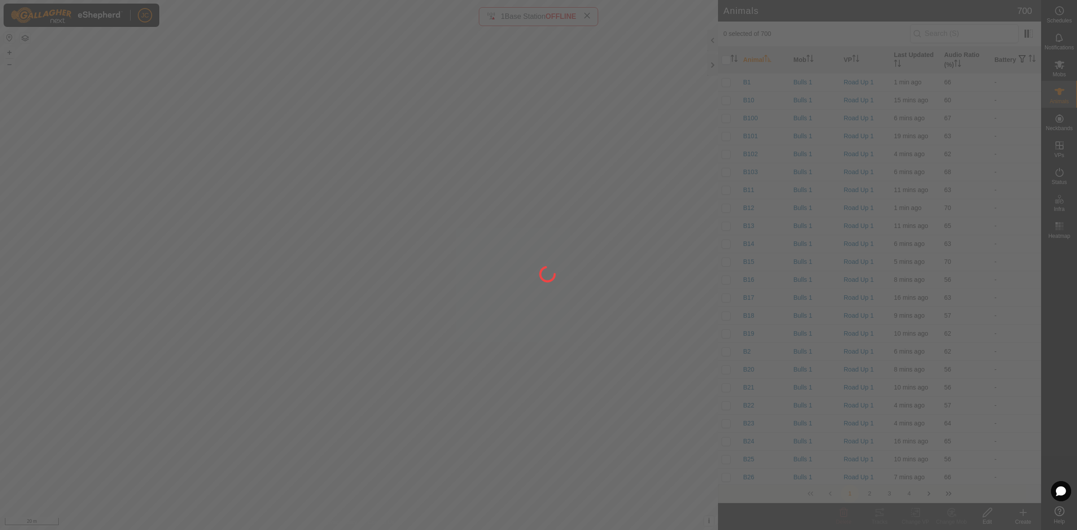
click at [1063, 124] on div at bounding box center [538, 265] width 1077 height 530
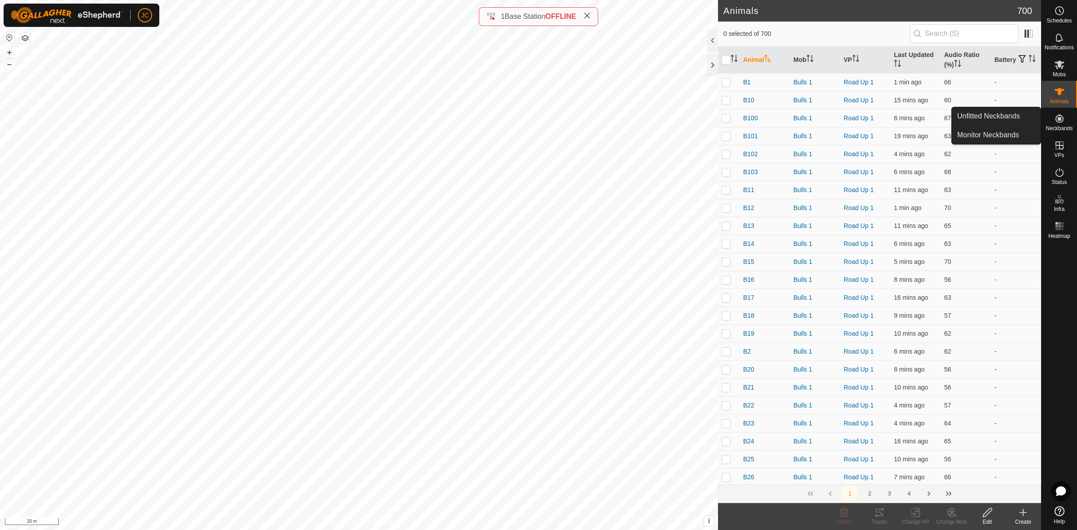
click at [1060, 121] on icon at bounding box center [1059, 118] width 11 height 11
click at [1019, 113] on link "Unfitted Neckbands" at bounding box center [996, 116] width 89 height 18
